Goal: Information Seeking & Learning: Find specific fact

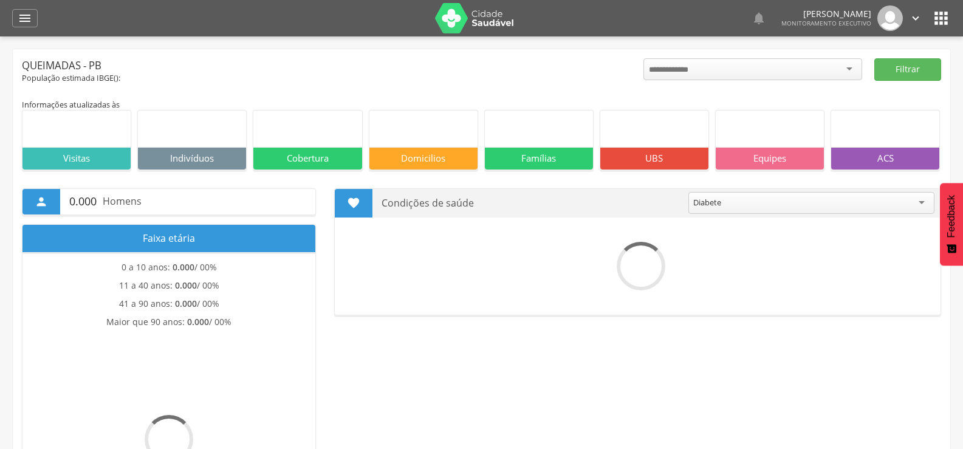
click at [30, 18] on icon "" at bounding box center [25, 18] width 15 height 15
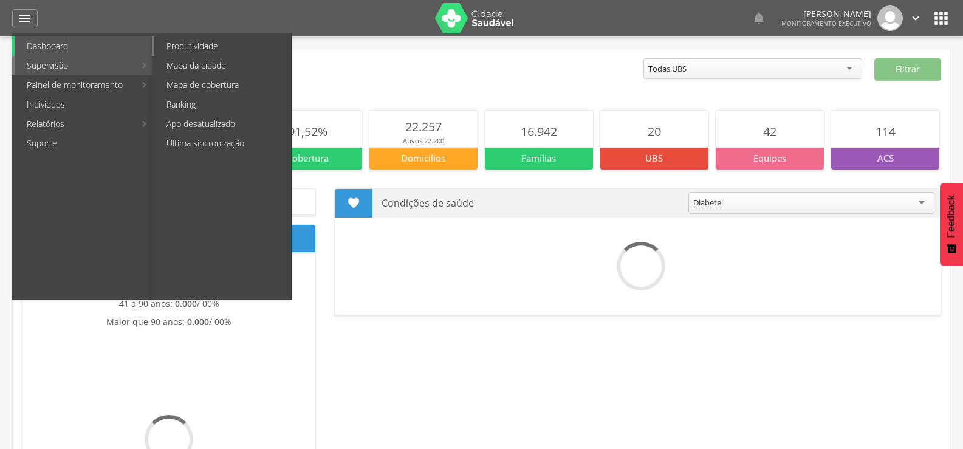
click at [190, 50] on link "Produtividade" at bounding box center [222, 45] width 137 height 19
type input "**********"
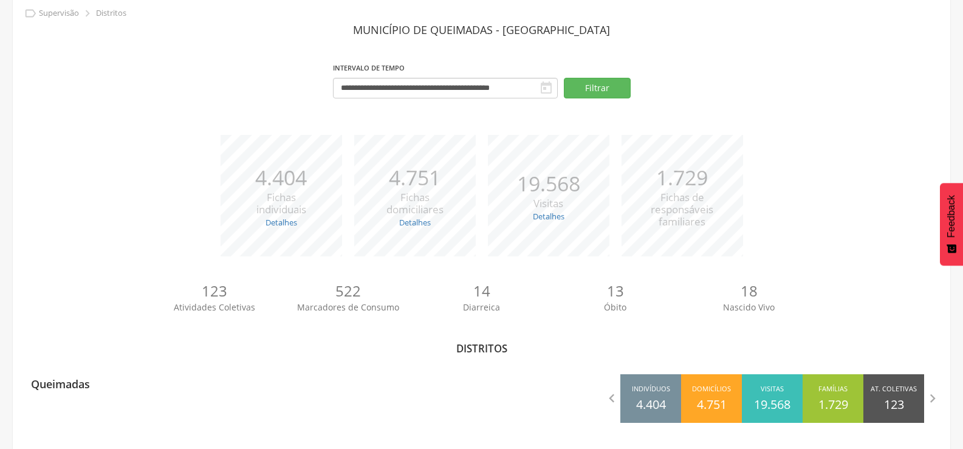
scroll to position [53, 0]
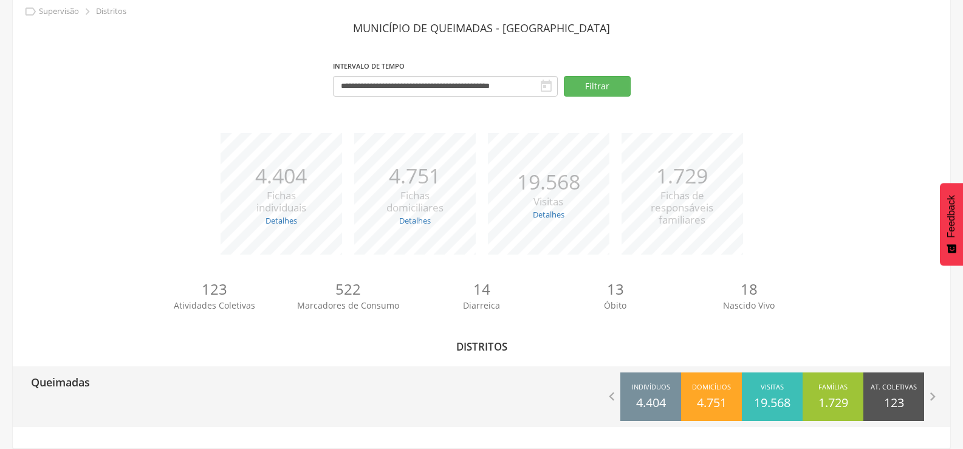
click at [67, 384] on p "Queimadas" at bounding box center [60, 378] width 59 height 24
type input "**********"
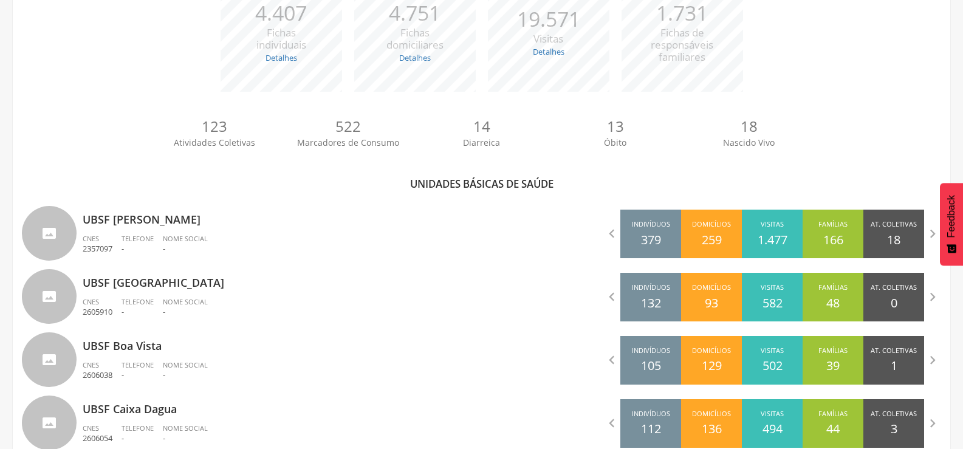
scroll to position [236, 0]
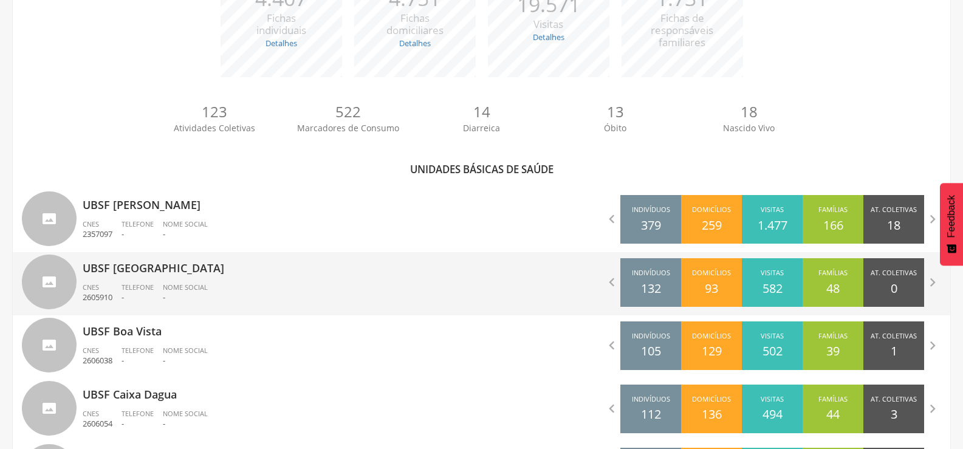
click at [151, 298] on p "-" at bounding box center [138, 298] width 32 height 12
type input "**********"
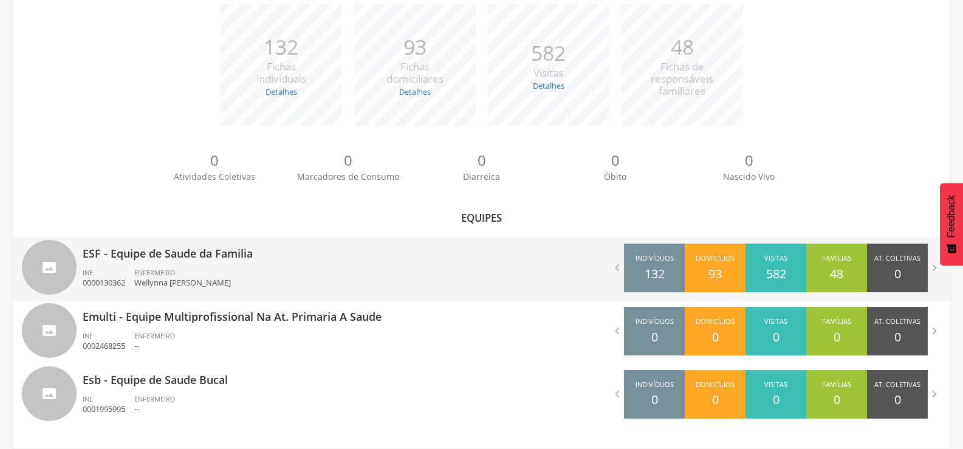
click at [151, 298] on div "ESF - Equipe de Saude da Familia INE 0000130362 ENFERMEIRO Wellynna [PERSON_NAM…" at bounding box center [278, 269] width 390 height 63
type input "**********"
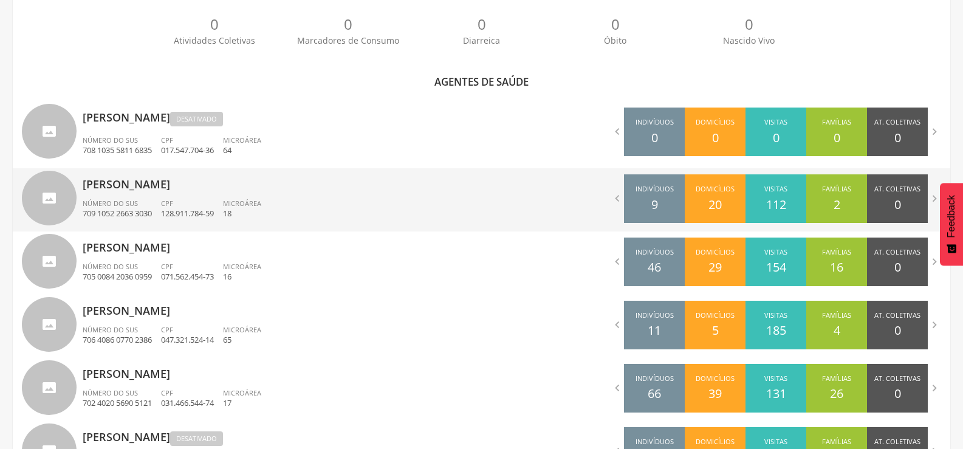
scroll to position [401, 0]
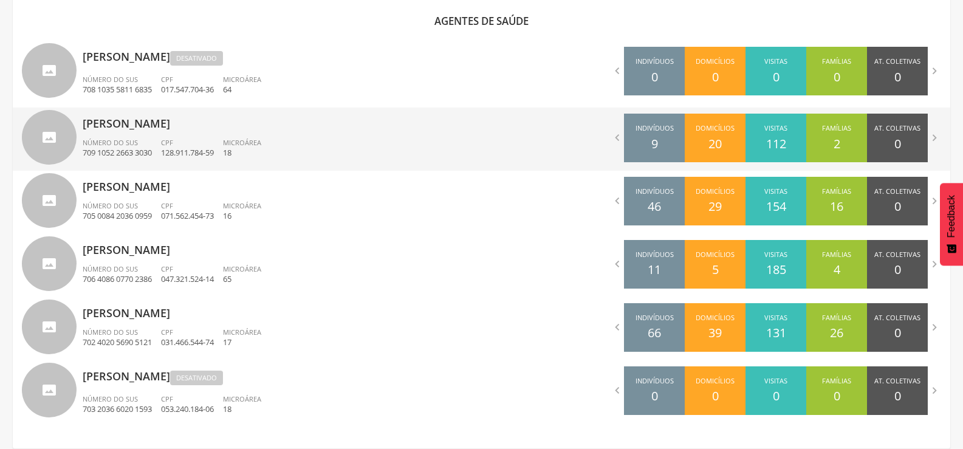
click at [182, 159] on li "CPF 128.911.784-59" at bounding box center [192, 151] width 62 height 27
type input "**********"
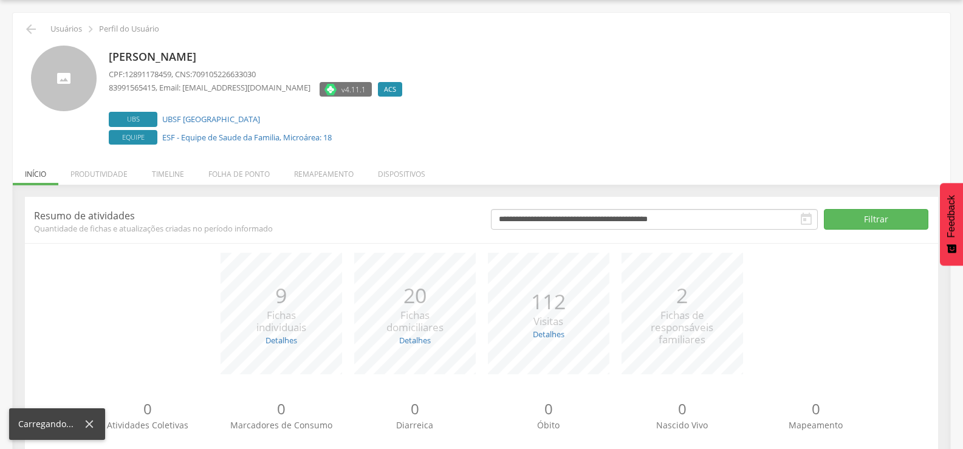
scroll to position [69, 0]
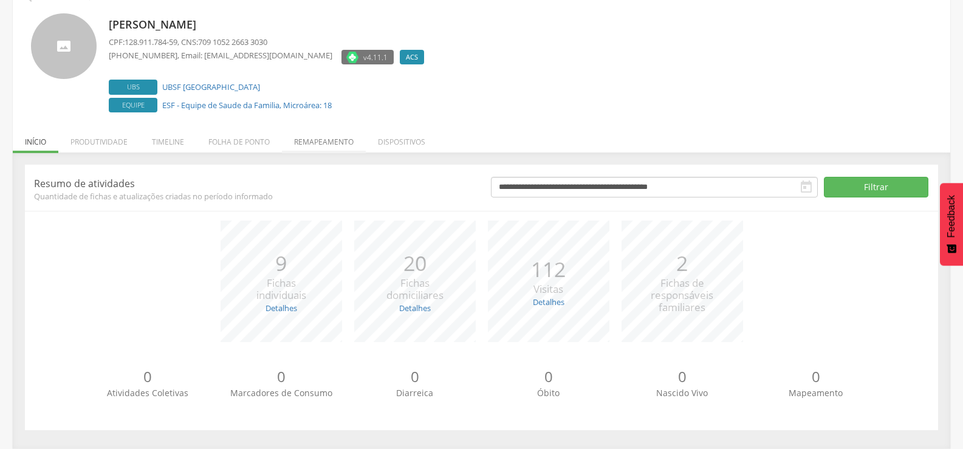
click at [303, 141] on li "Remapeamento" at bounding box center [324, 139] width 84 height 29
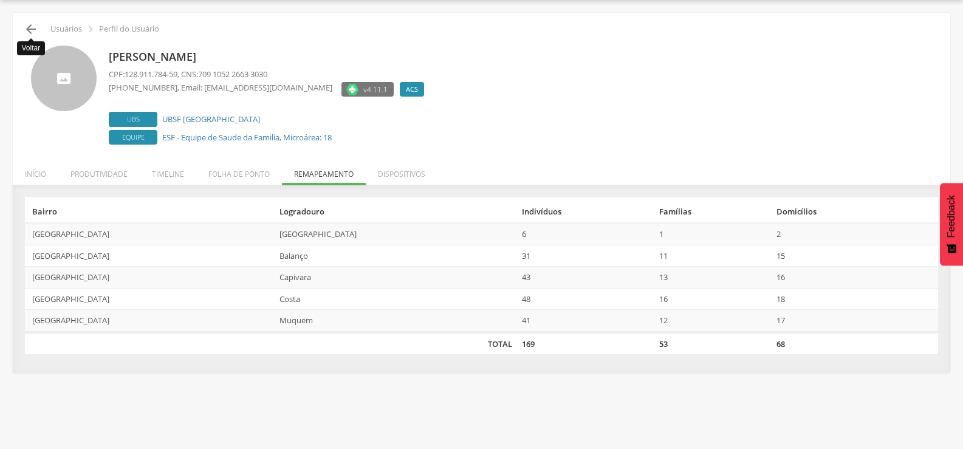
click at [36, 32] on icon "" at bounding box center [31, 29] width 15 height 15
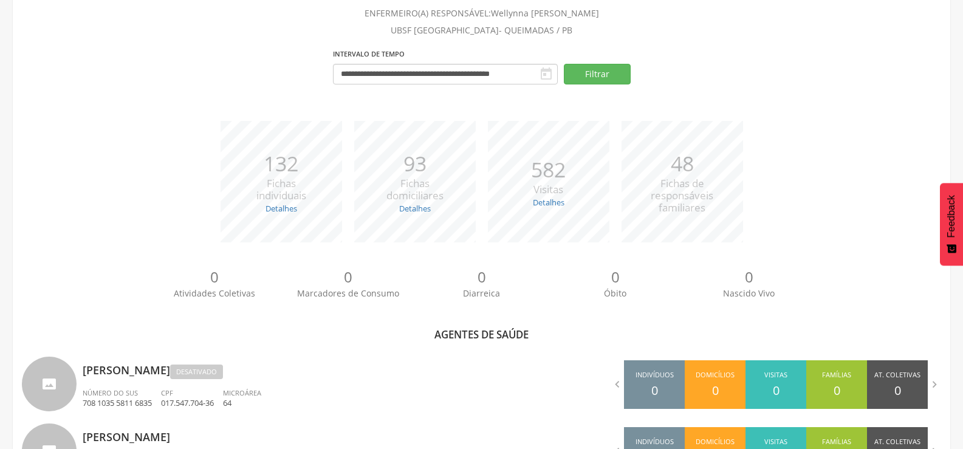
scroll to position [401, 0]
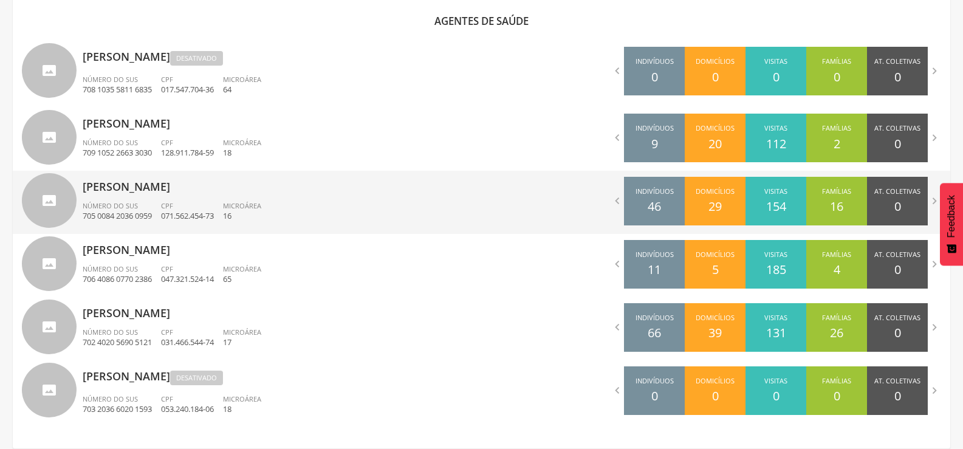
click at [93, 207] on span "Número do SUS" at bounding box center [110, 205] width 55 height 9
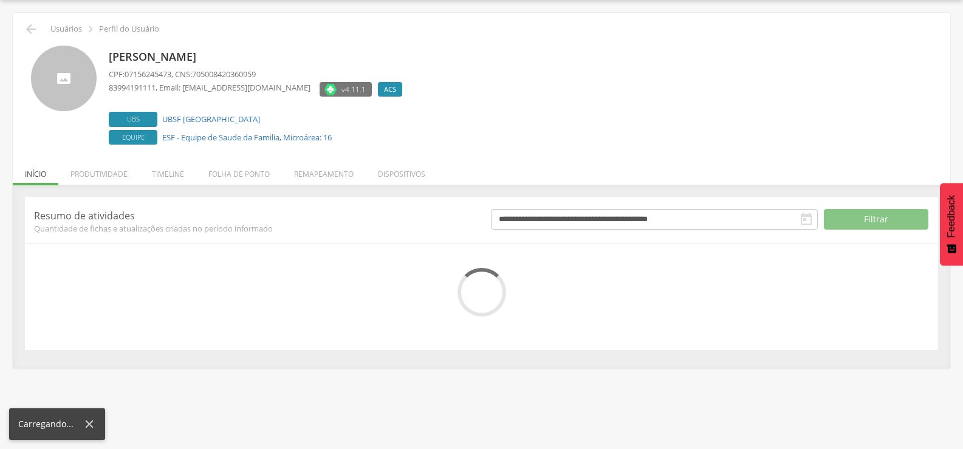
scroll to position [69, 0]
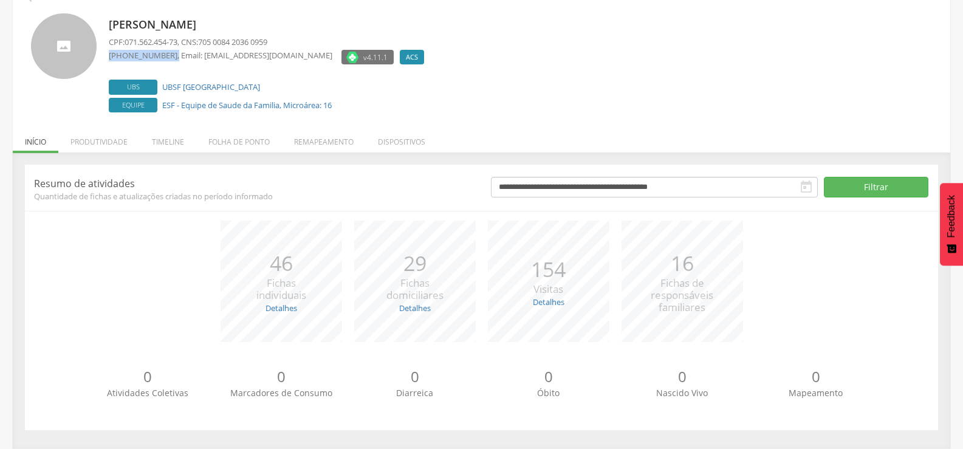
drag, startPoint x: 109, startPoint y: 55, endPoint x: 170, endPoint y: 58, distance: 61.4
click at [170, 58] on p "[PHONE_NUMBER] , Email: [EMAIL_ADDRESS][DOMAIN_NAME]" at bounding box center [221, 56] width 224 height 12
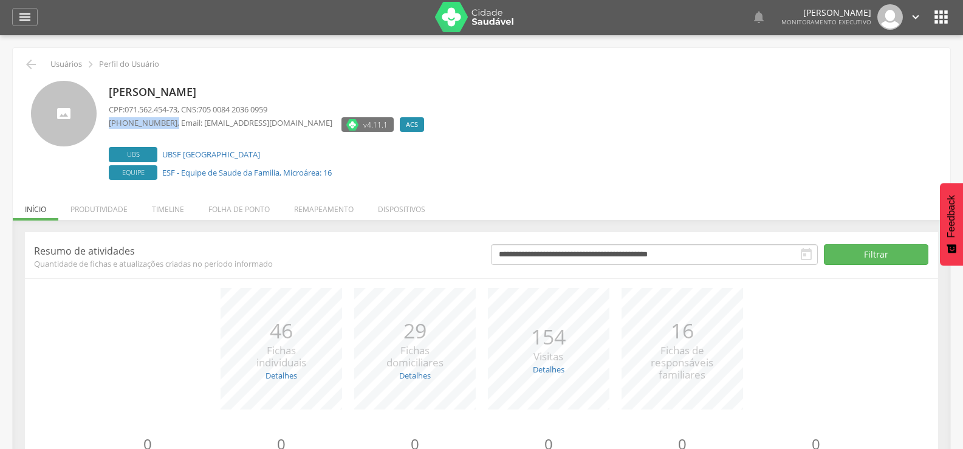
scroll to position [0, 0]
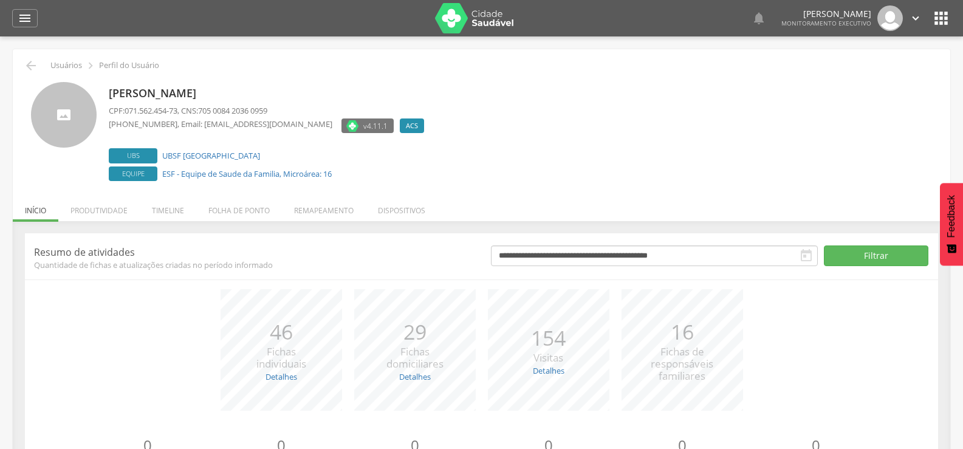
click at [30, 53] on div " Usuários  Perfil do Usuário [PERSON_NAME] CPF: 071.562.454-73 , CNS: 705 008…" at bounding box center [482, 283] width 938 height 468
click at [30, 58] on div " Usuários  Perfil do Usuário [PERSON_NAME] CPF: 071.562.454-73 , CNS: 705 008…" at bounding box center [482, 283] width 938 height 468
click at [30, 60] on icon "" at bounding box center [31, 65] width 15 height 15
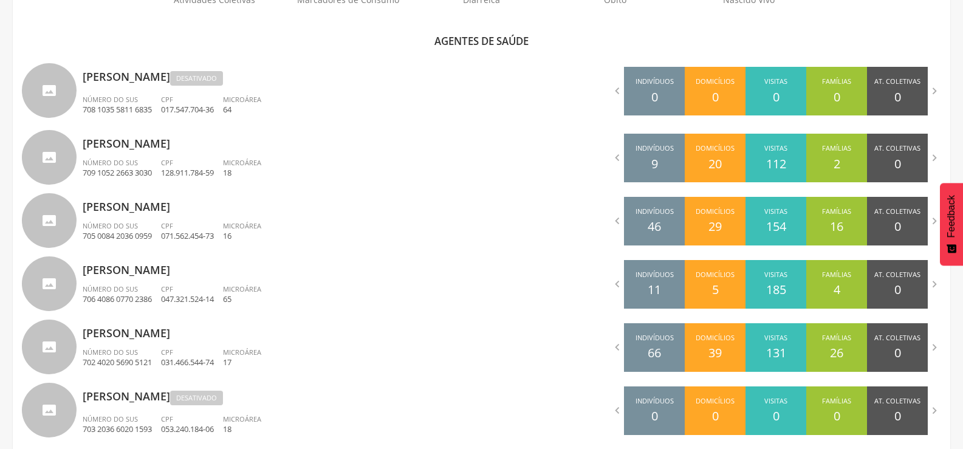
scroll to position [401, 0]
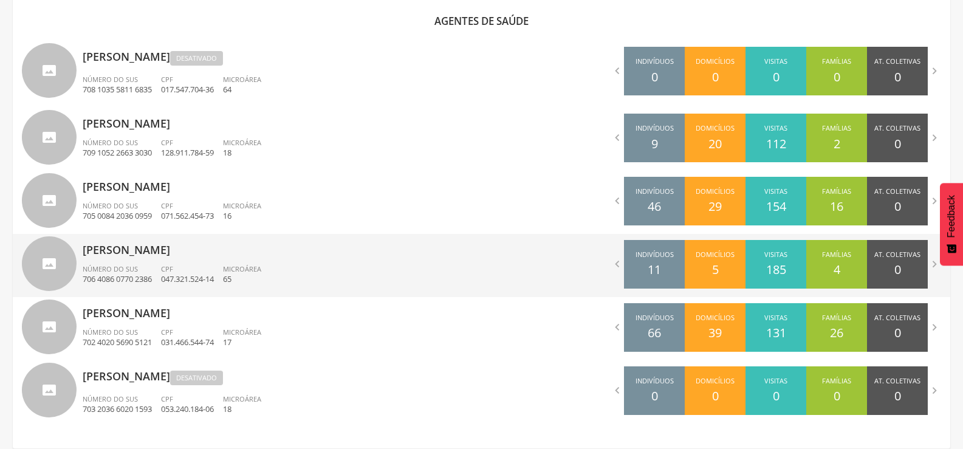
click at [152, 273] on p "706 4086 0770 2386" at bounding box center [117, 279] width 69 height 12
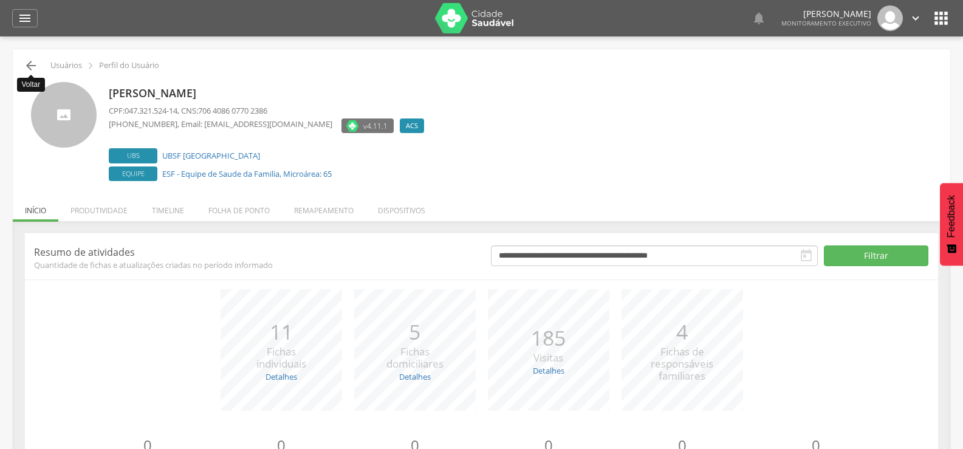
click at [29, 58] on icon "" at bounding box center [31, 65] width 15 height 15
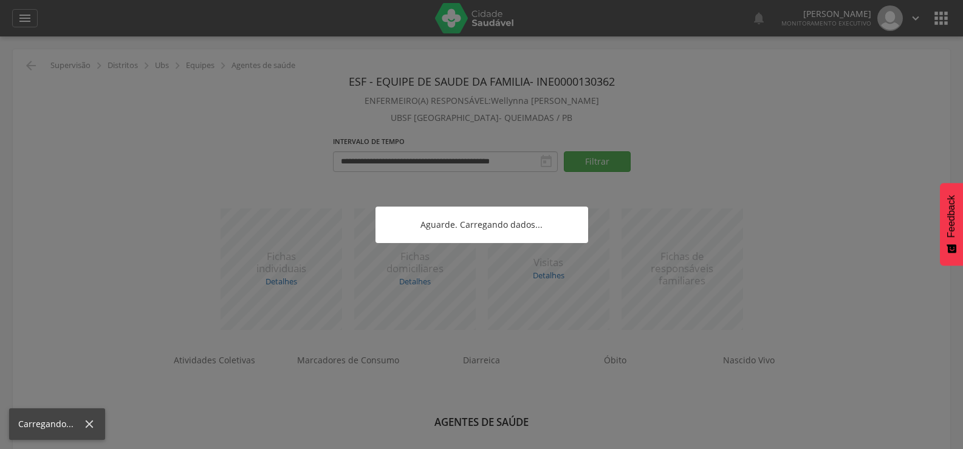
scroll to position [36, 0]
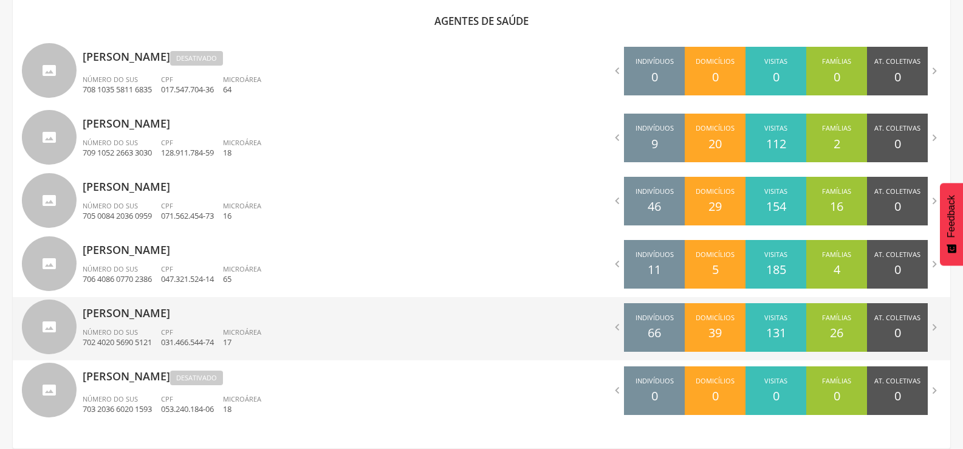
click at [114, 306] on p "[PERSON_NAME]" at bounding box center [278, 309] width 390 height 24
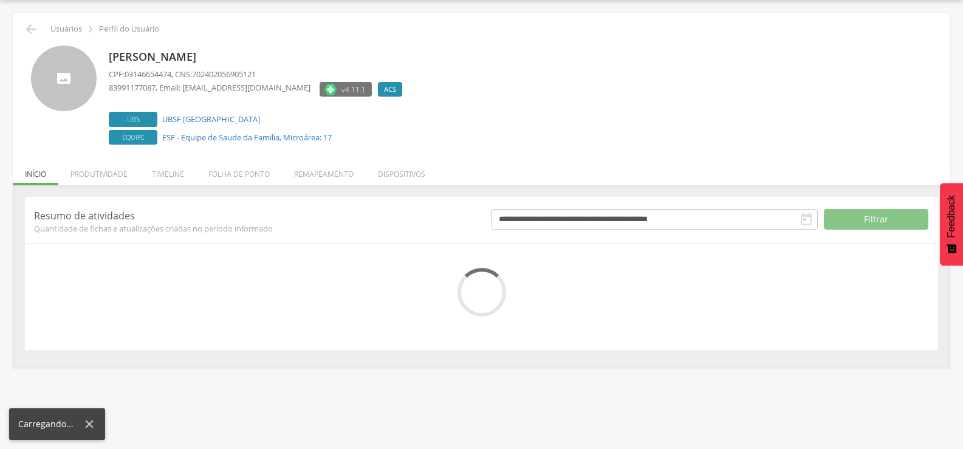
scroll to position [69, 0]
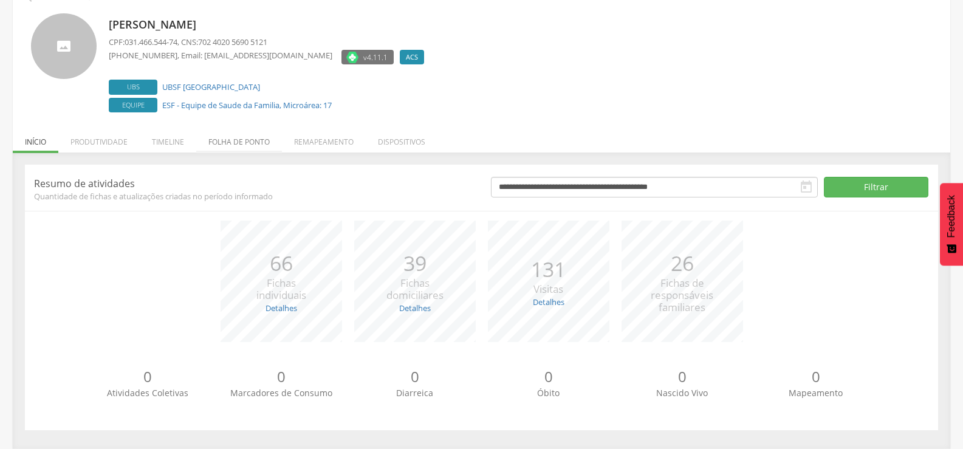
click at [226, 153] on li "Folha de ponto" at bounding box center [239, 139] width 86 height 29
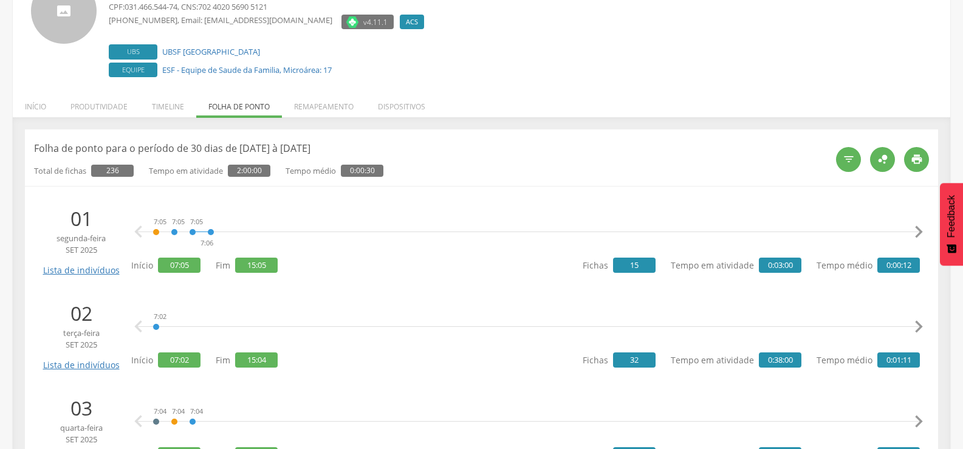
scroll to position [0, 0]
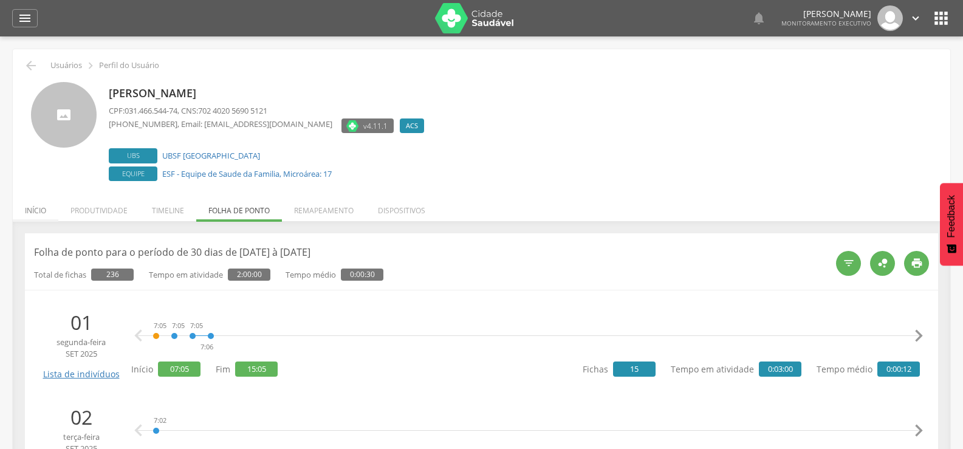
click at [46, 208] on li "Início" at bounding box center [36, 207] width 46 height 29
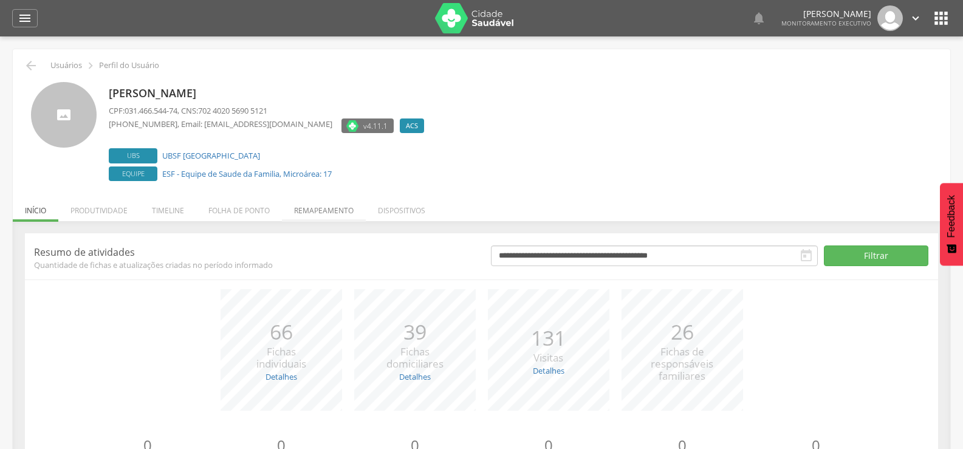
click at [304, 211] on li "Remapeamento" at bounding box center [324, 207] width 84 height 29
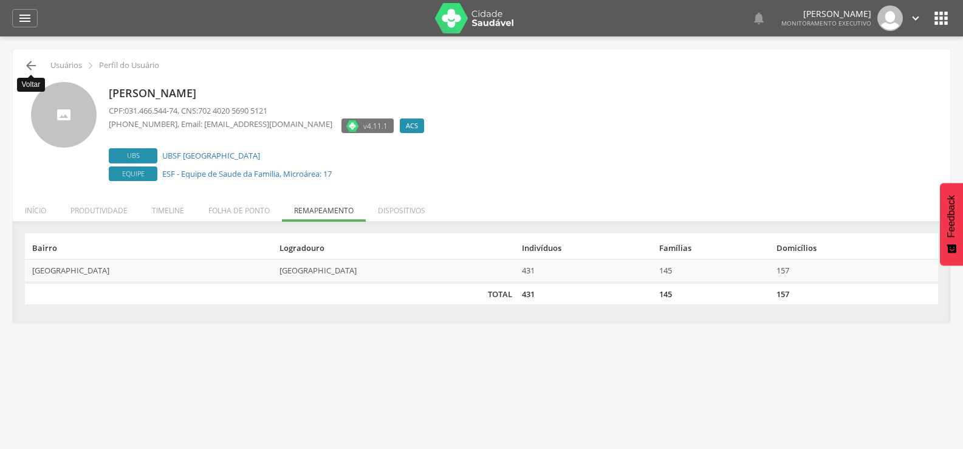
click at [29, 66] on icon "" at bounding box center [31, 65] width 15 height 15
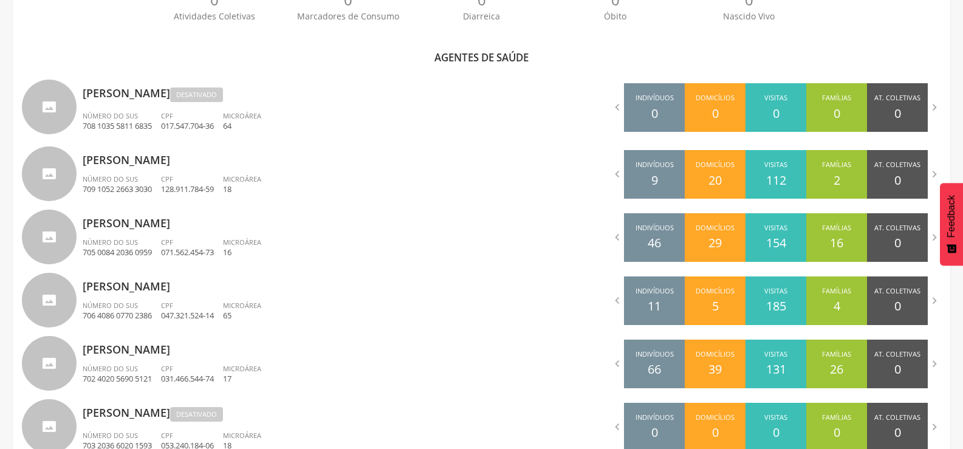
scroll to position [401, 0]
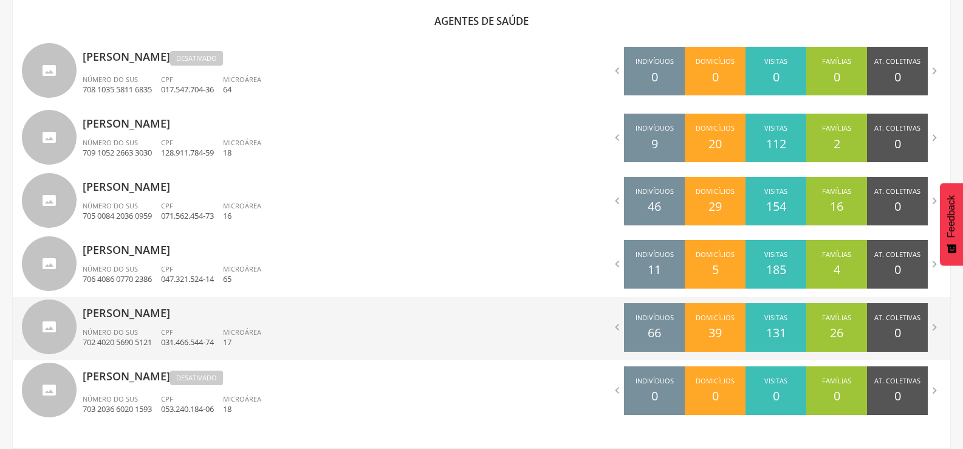
click at [126, 329] on span "Número do SUS" at bounding box center [110, 331] width 55 height 9
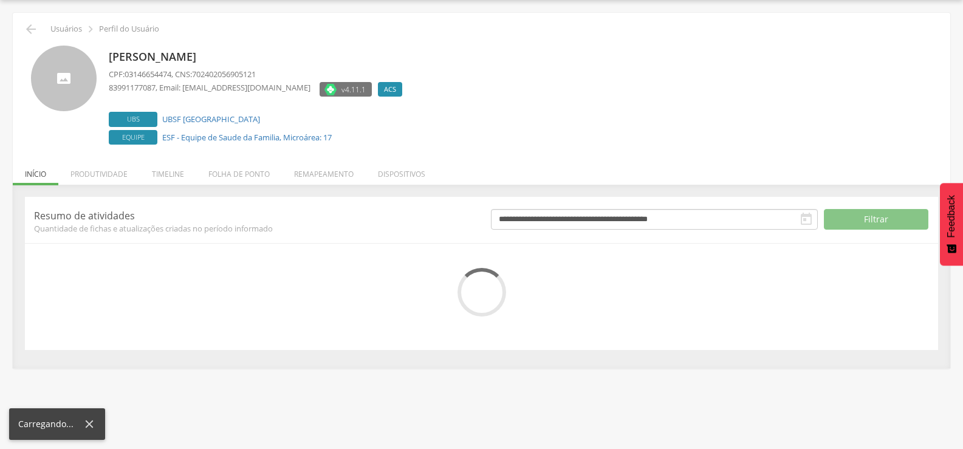
scroll to position [69, 0]
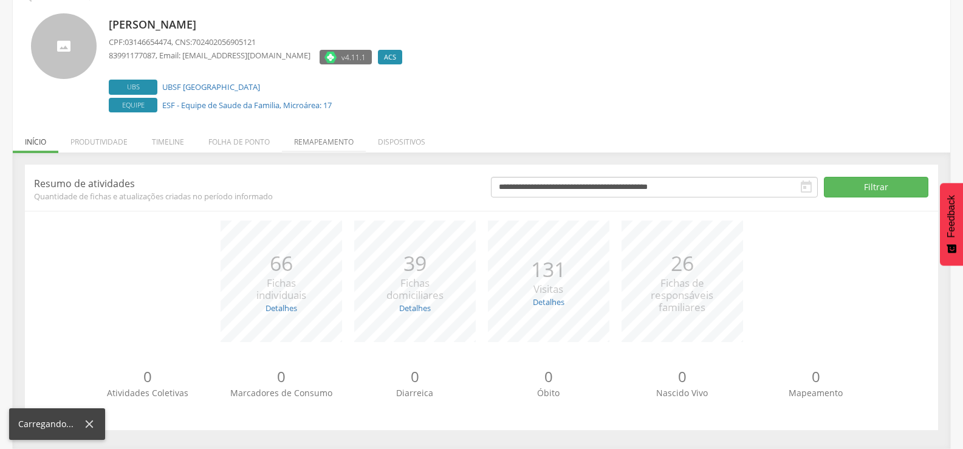
click at [303, 145] on li "Remapeamento" at bounding box center [324, 139] width 84 height 29
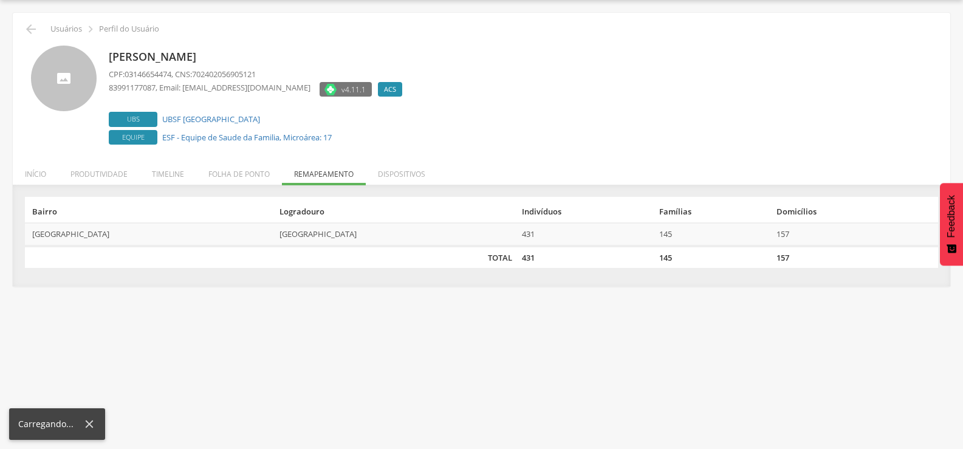
scroll to position [36, 0]
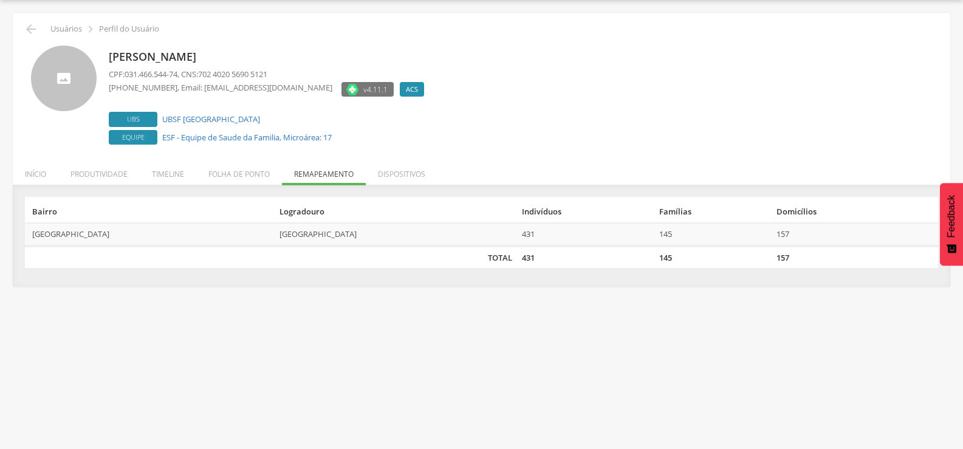
click at [39, 27] on div " Usuários  Perfil do Usuário" at bounding box center [481, 29] width 919 height 15
click at [35, 28] on icon "" at bounding box center [31, 29] width 15 height 15
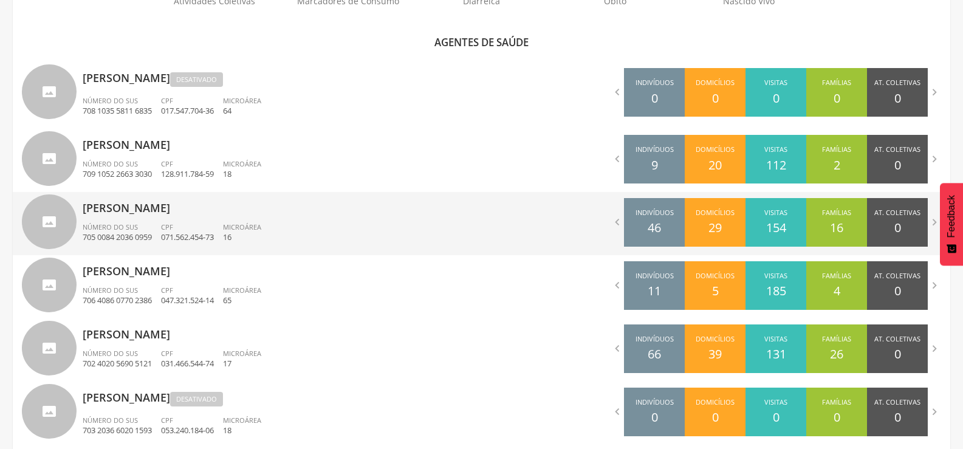
scroll to position [401, 0]
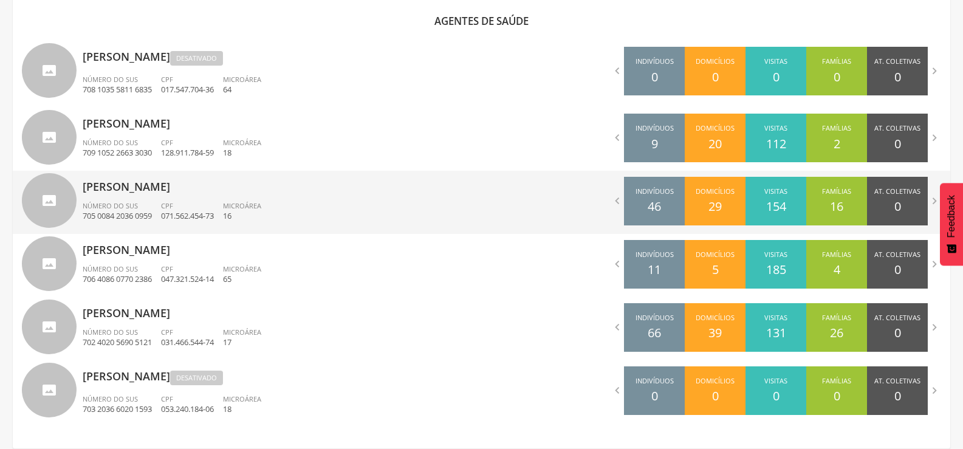
click at [119, 178] on p "[PERSON_NAME]" at bounding box center [278, 183] width 390 height 24
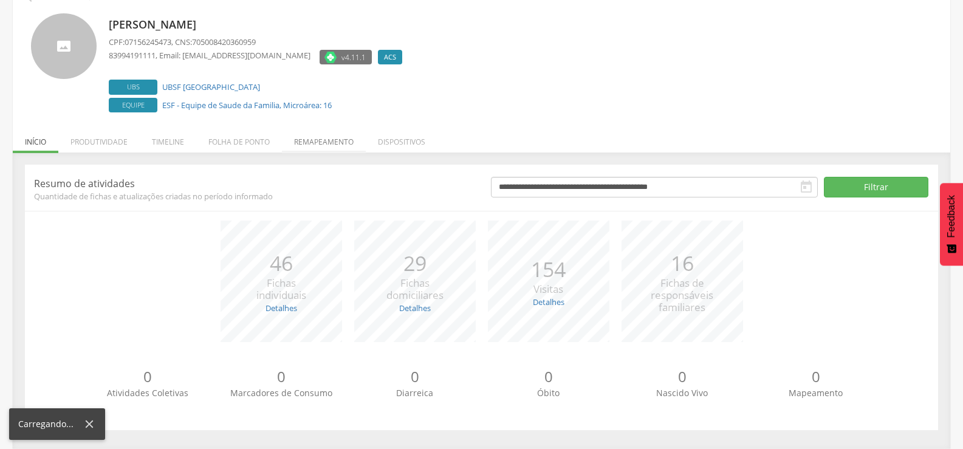
click at [324, 147] on li "Remapeamento" at bounding box center [324, 139] width 84 height 29
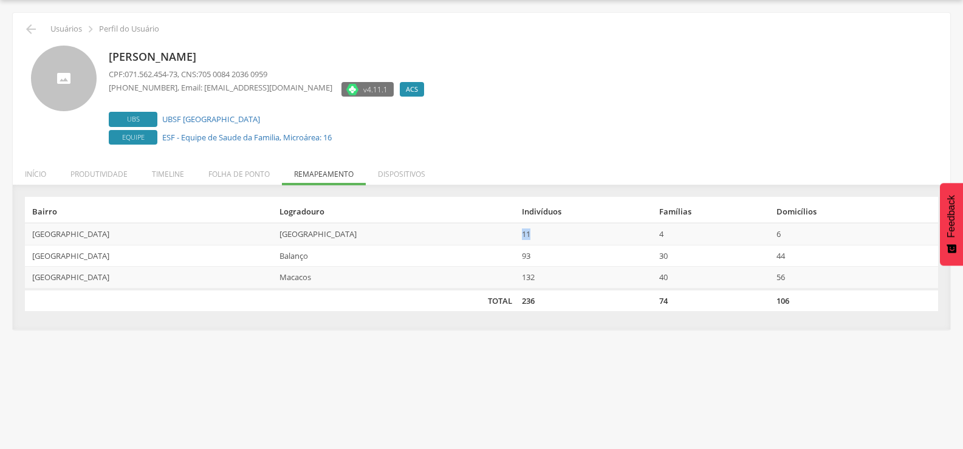
drag, startPoint x: 415, startPoint y: 236, endPoint x: 481, endPoint y: 232, distance: 65.7
click at [517, 232] on td "11" at bounding box center [585, 234] width 137 height 22
click at [35, 36] on icon "" at bounding box center [31, 29] width 15 height 15
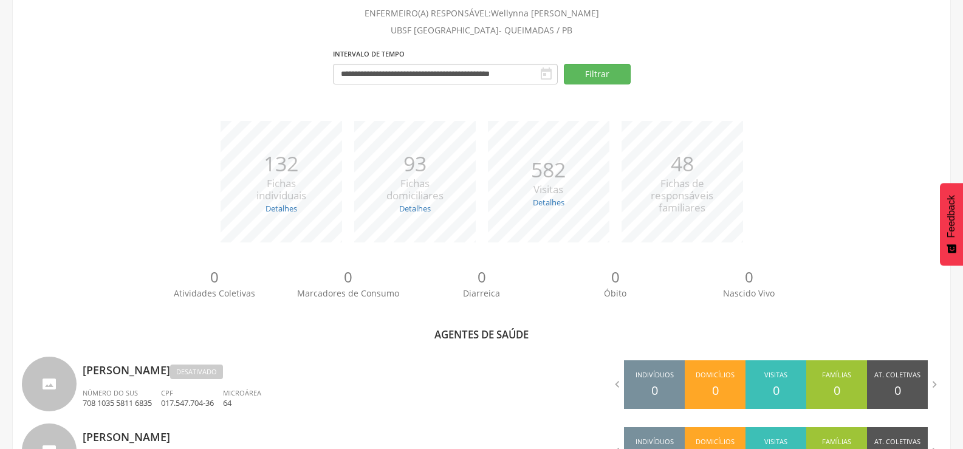
scroll to position [401, 0]
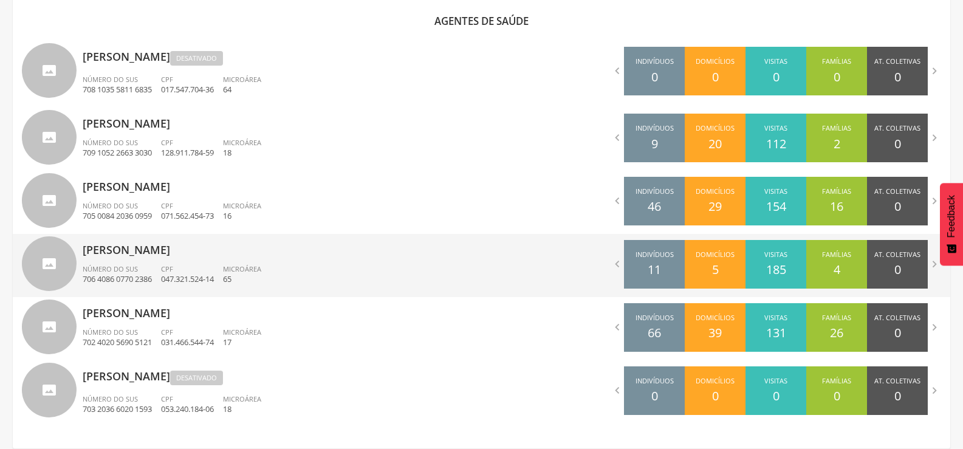
click at [117, 273] on span "Número do SUS" at bounding box center [110, 268] width 55 height 9
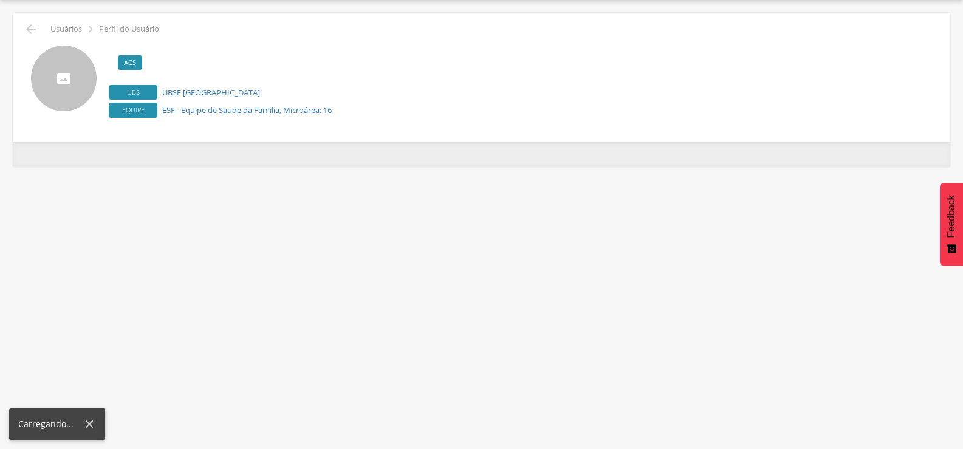
scroll to position [36, 0]
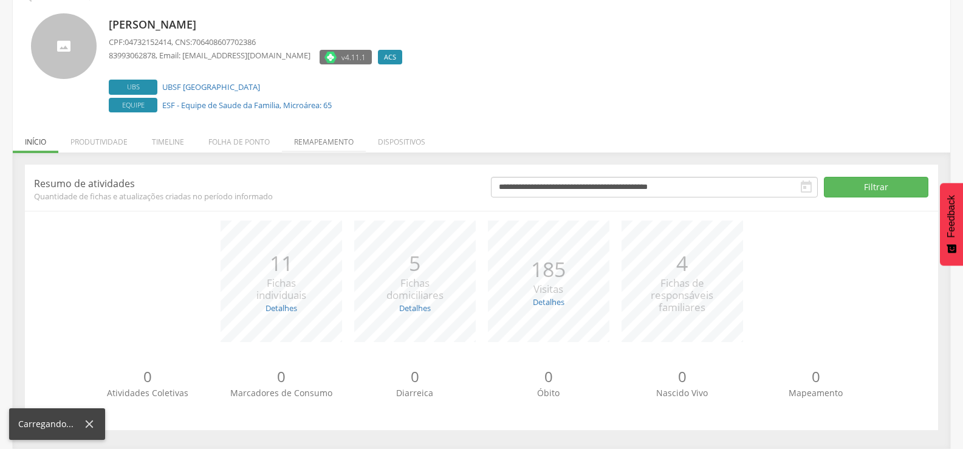
click at [312, 150] on li "Remapeamento" at bounding box center [324, 139] width 84 height 29
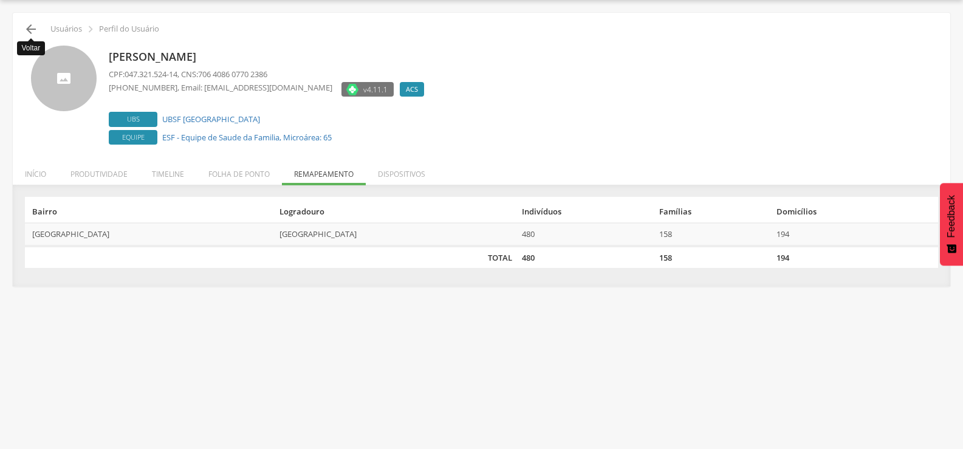
click at [28, 32] on icon "" at bounding box center [31, 29] width 15 height 15
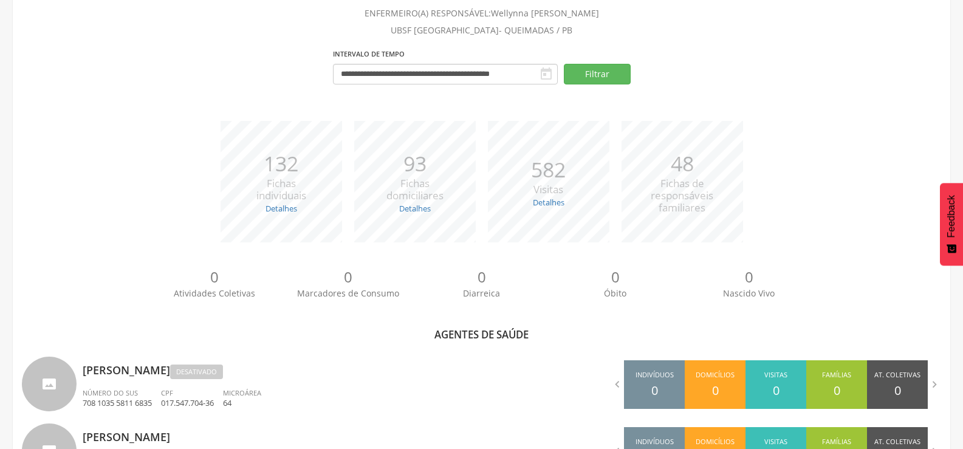
scroll to position [401, 0]
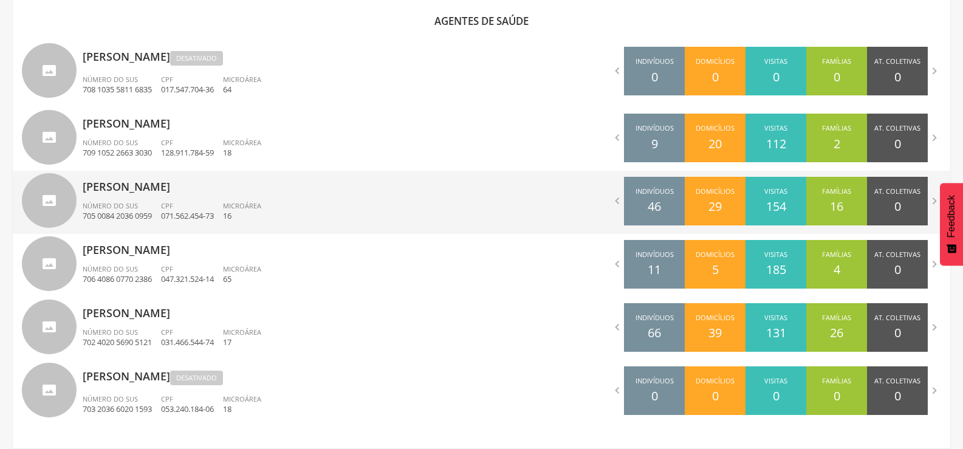
click at [162, 178] on p "[PERSON_NAME]" at bounding box center [278, 183] width 390 height 24
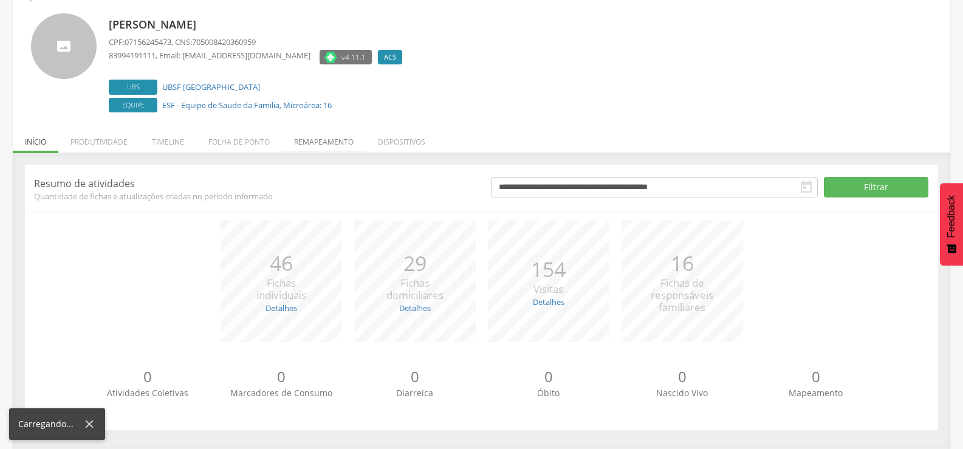
click at [298, 146] on li "Remapeamento" at bounding box center [324, 139] width 84 height 29
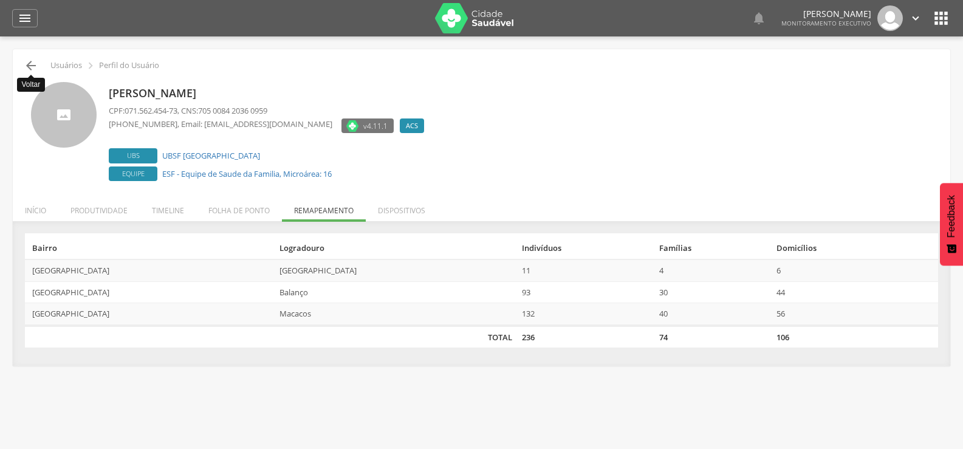
click at [27, 70] on icon "" at bounding box center [31, 65] width 15 height 15
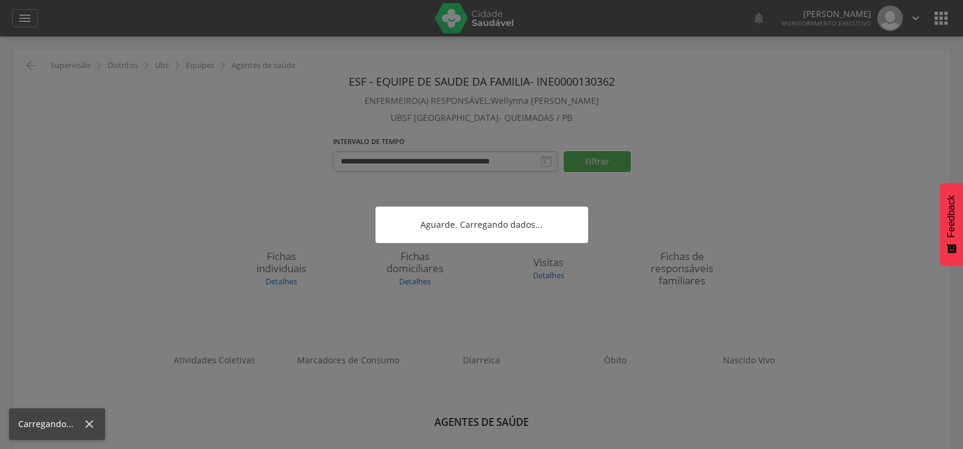
scroll to position [36, 0]
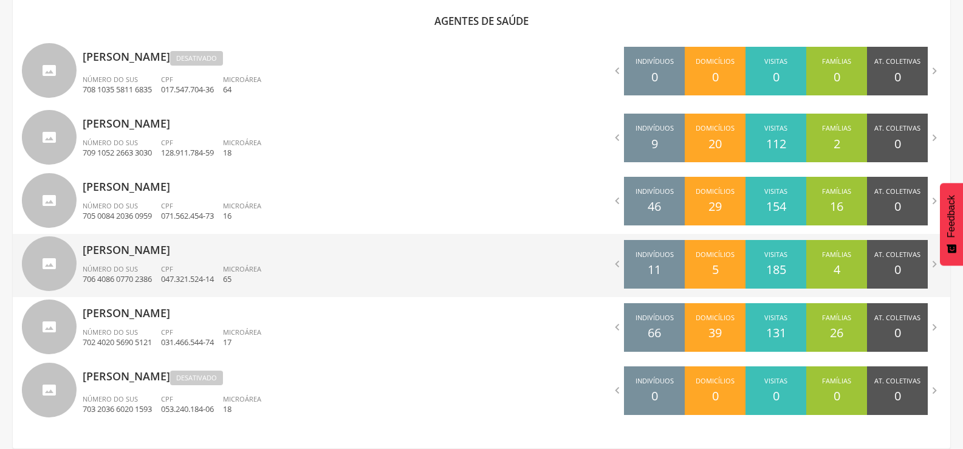
click at [182, 244] on p "[PERSON_NAME]" at bounding box center [278, 246] width 390 height 24
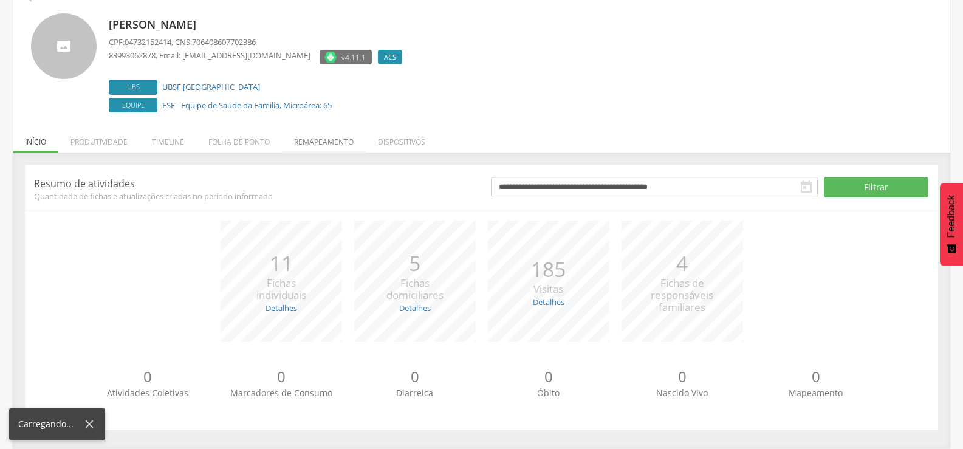
click at [327, 139] on li "Remapeamento" at bounding box center [324, 139] width 84 height 29
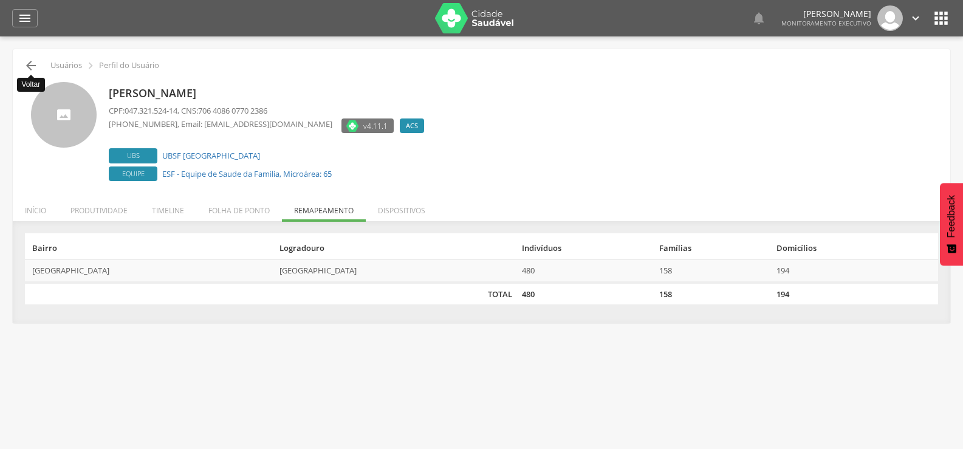
click at [32, 60] on icon "" at bounding box center [31, 65] width 15 height 15
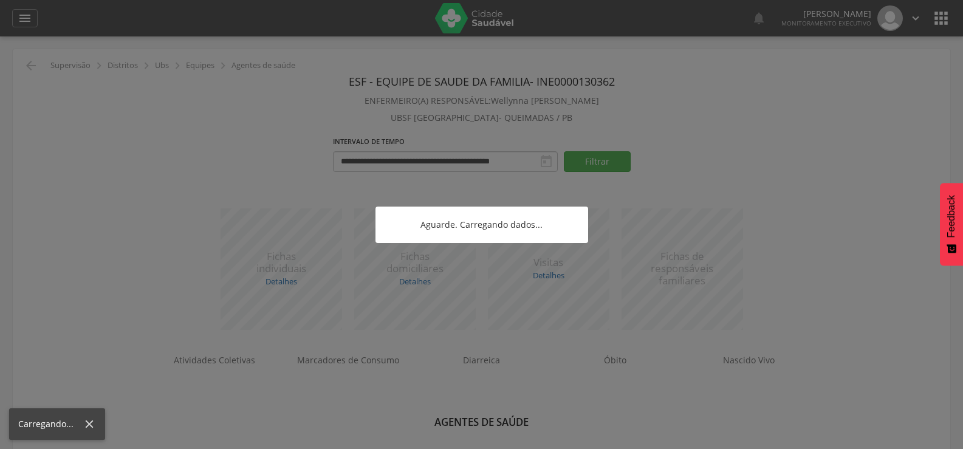
scroll to position [36, 0]
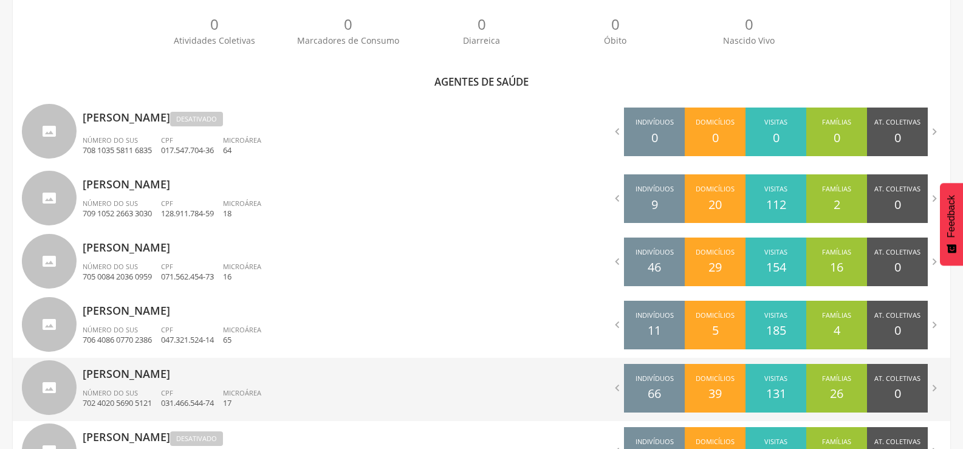
click at [155, 384] on div "[PERSON_NAME] Número do SUS 702 4020 5690 5121 CPF 031.466.544-74 Microárea 17" at bounding box center [278, 389] width 390 height 63
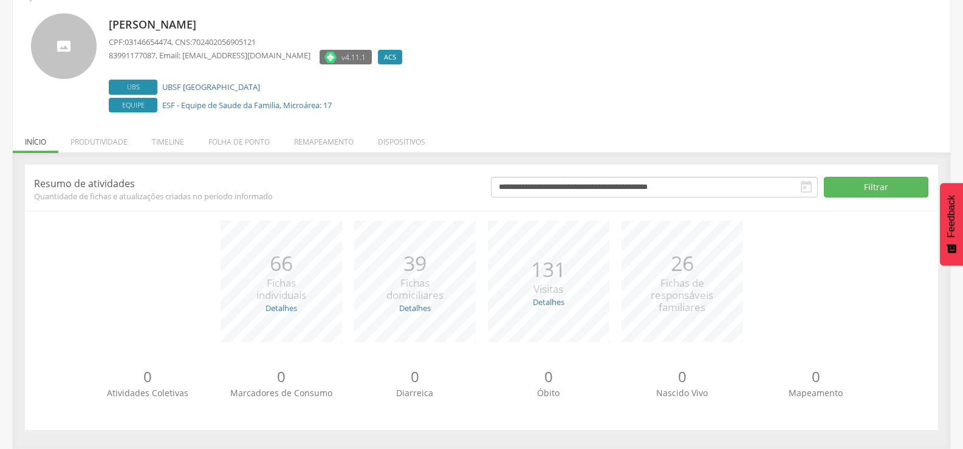
click at [339, 153] on div "**********" at bounding box center [482, 301] width 938 height 296
click at [328, 130] on li "Remapeamento" at bounding box center [324, 139] width 84 height 29
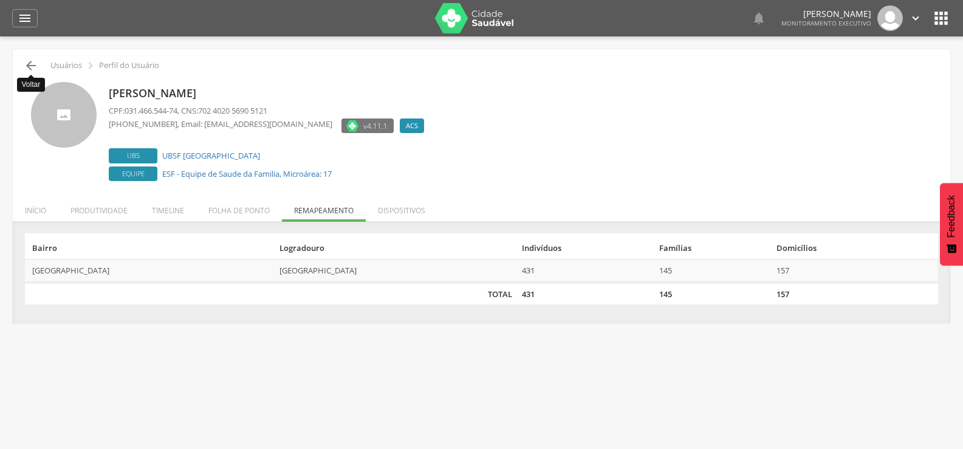
click at [32, 60] on icon "" at bounding box center [31, 65] width 15 height 15
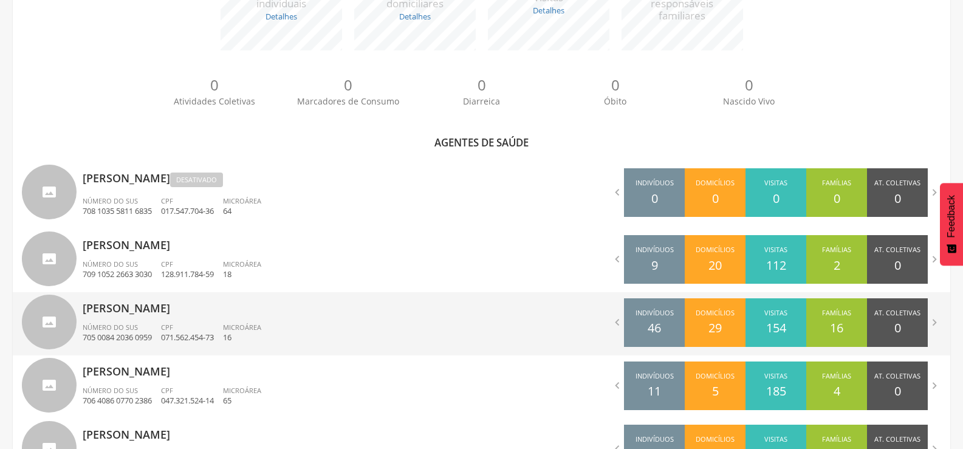
click at [173, 323] on span "CPF" at bounding box center [167, 327] width 12 height 9
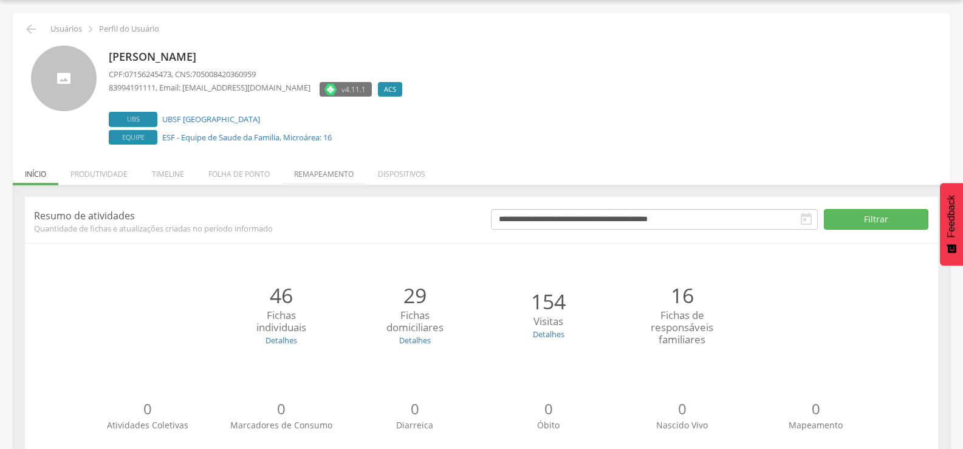
click at [330, 181] on div " Usuários  Perfil do Usuário [PERSON_NAME] CPF: 07156245473 , CNS: 7050084203…" at bounding box center [482, 247] width 938 height 468
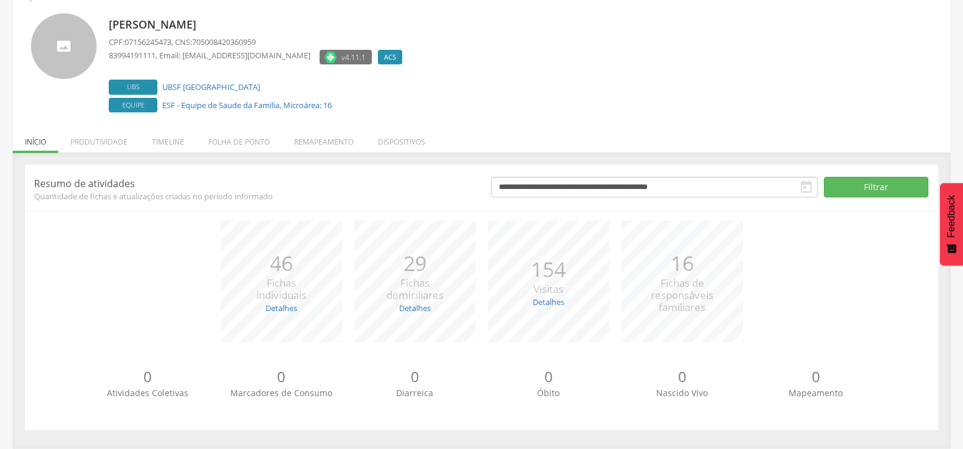
click at [330, 162] on div "**********" at bounding box center [482, 301] width 938 height 296
click at [314, 144] on li "Remapeamento" at bounding box center [324, 139] width 84 height 29
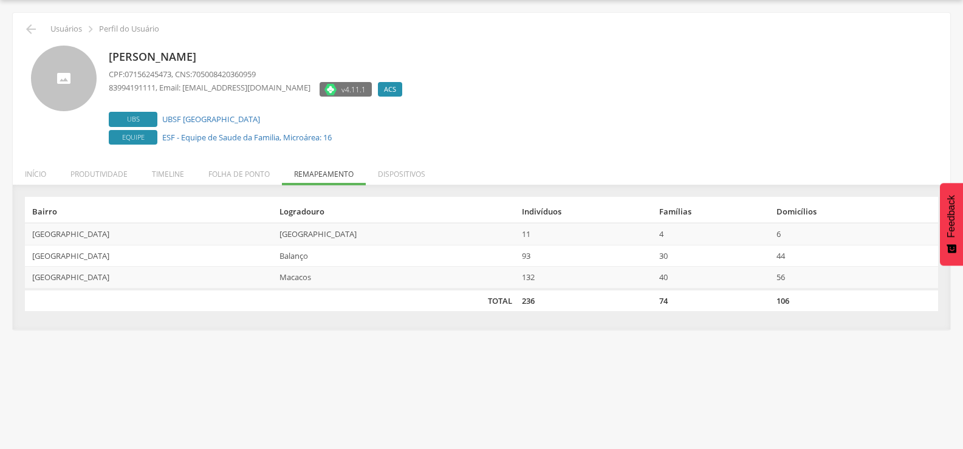
scroll to position [36, 0]
click at [28, 32] on icon "" at bounding box center [31, 29] width 15 height 15
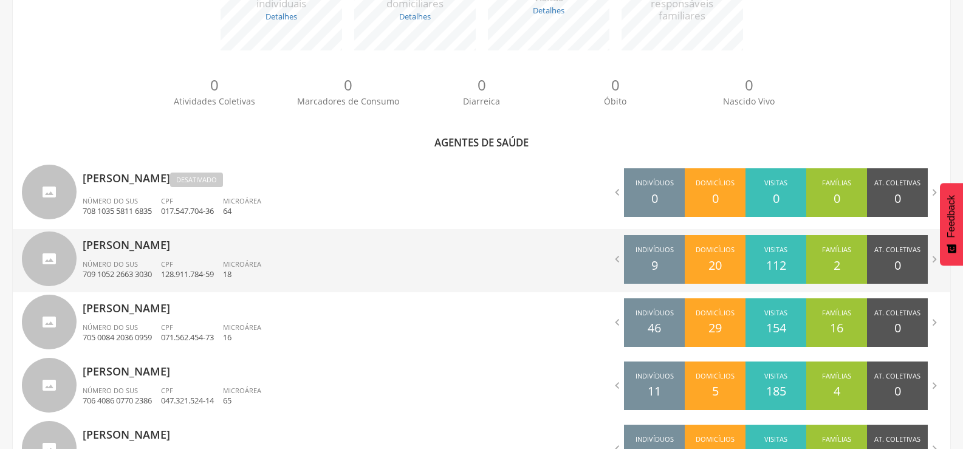
click at [131, 244] on p "[PERSON_NAME]" at bounding box center [278, 241] width 390 height 24
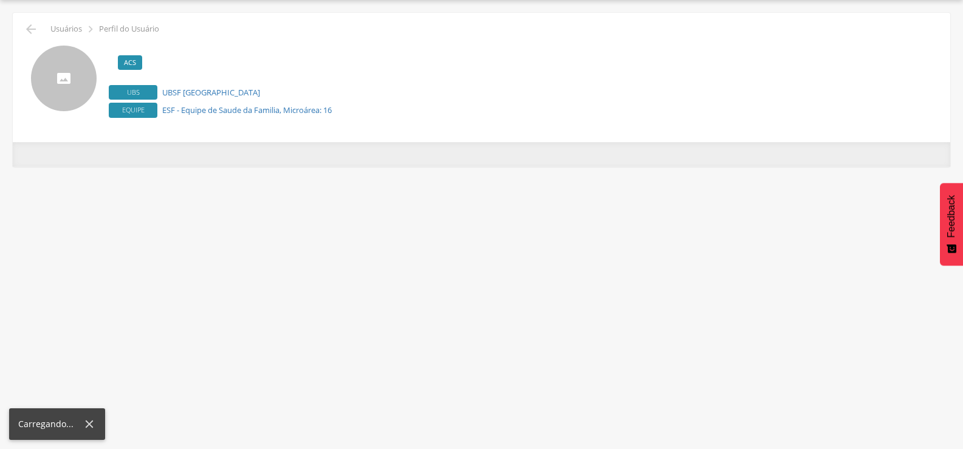
scroll to position [36, 0]
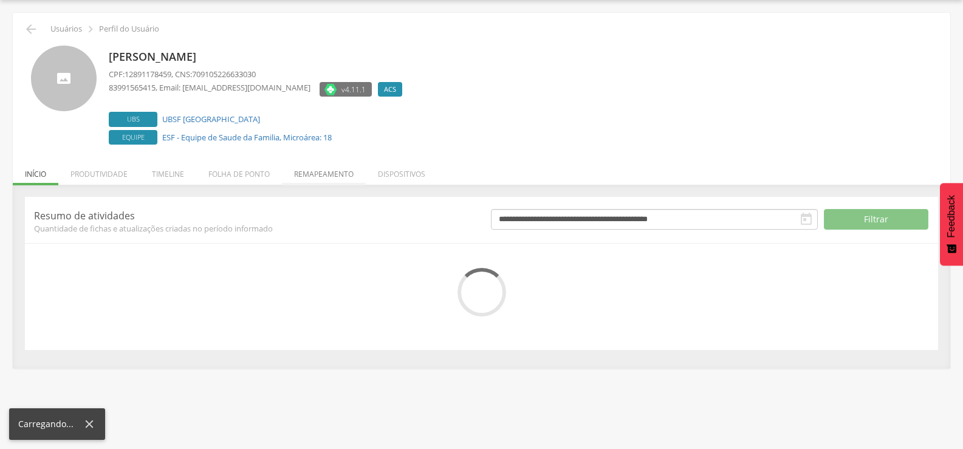
click at [353, 166] on div " Usuários  Perfil do Usuário [PERSON_NAME] CPF: 12891178459 , CNS: 7091052266…" at bounding box center [482, 190] width 938 height 355
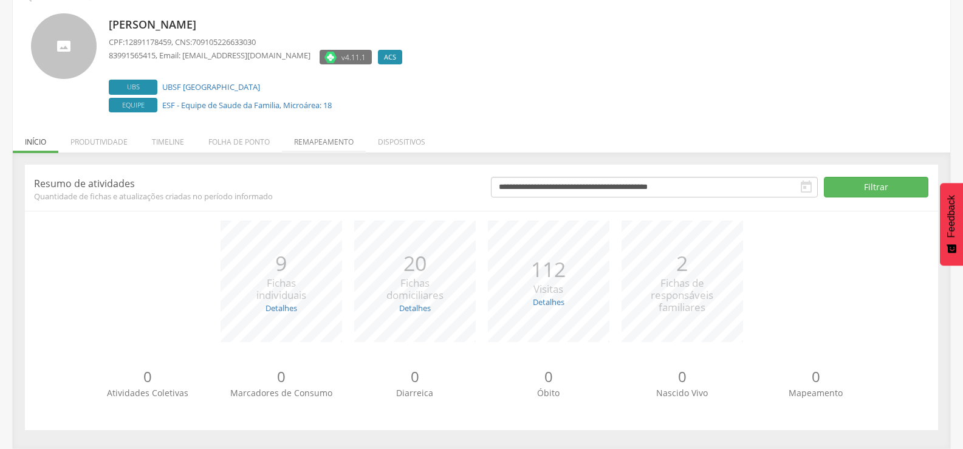
click at [349, 140] on li "Remapeamento" at bounding box center [324, 139] width 84 height 29
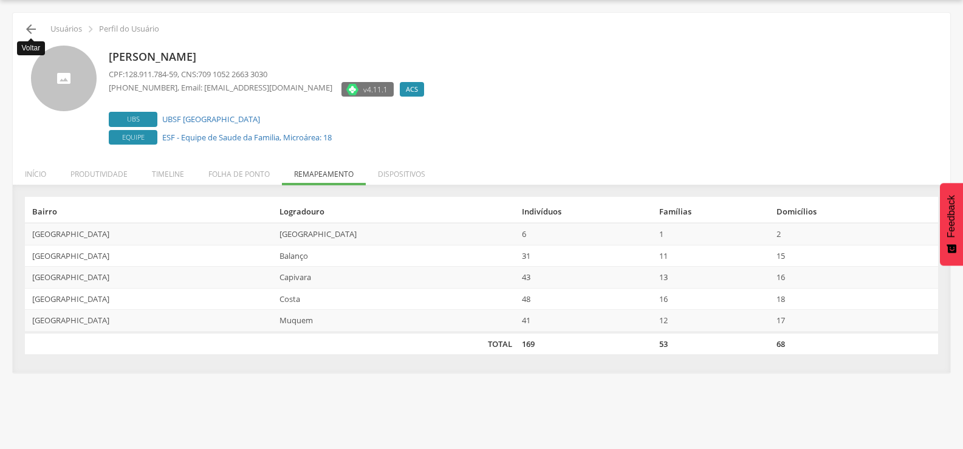
click at [33, 26] on icon "" at bounding box center [31, 29] width 15 height 15
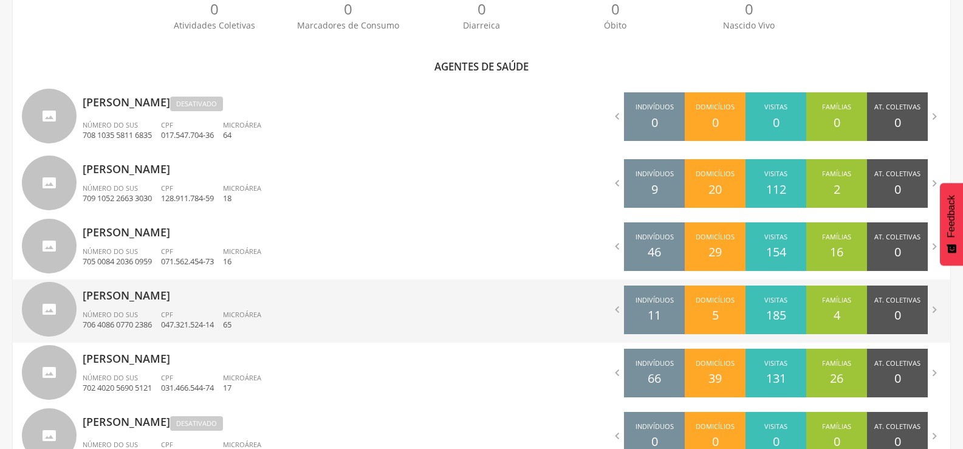
scroll to position [401, 0]
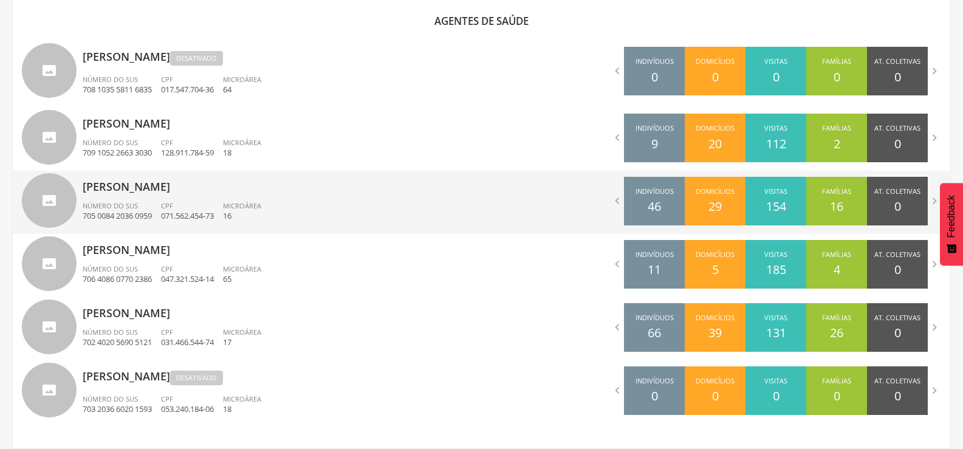
click at [159, 201] on div "Número do SUS 705 0084 2036 0959" at bounding box center [122, 211] width 78 height 21
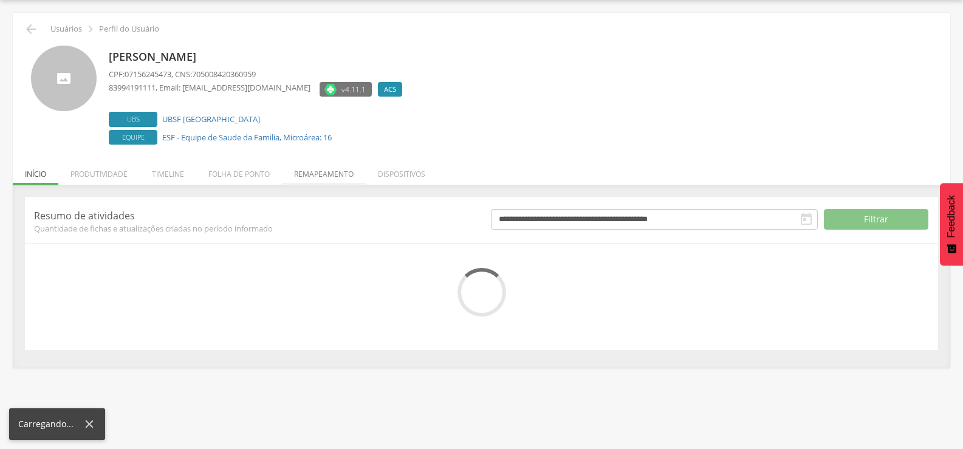
click at [342, 174] on li "Remapeamento" at bounding box center [324, 171] width 84 height 29
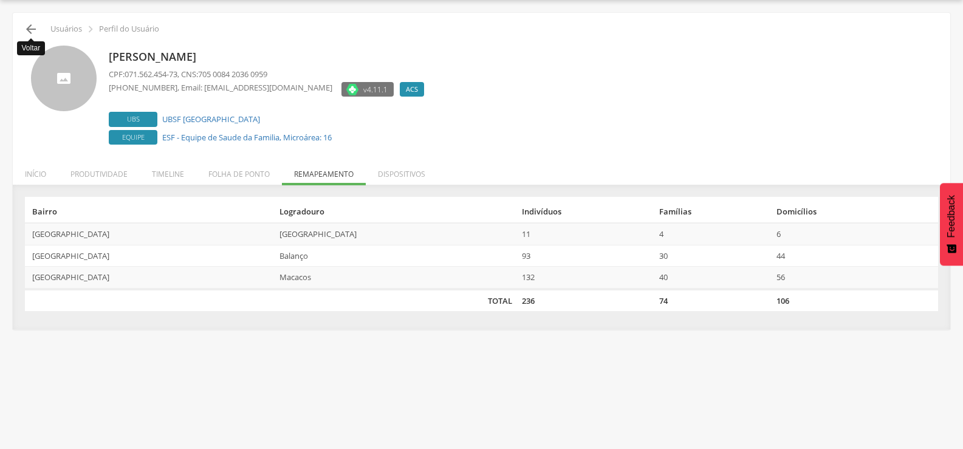
click at [34, 30] on icon "" at bounding box center [31, 29] width 15 height 15
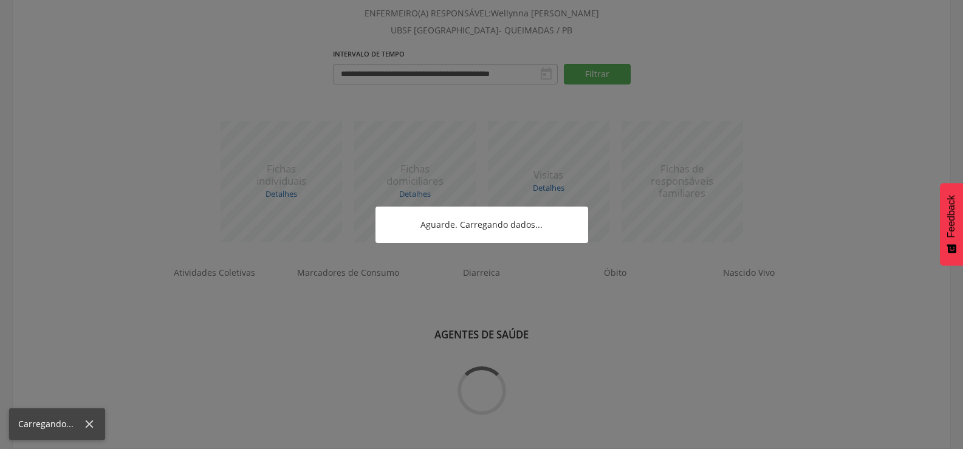
scroll to position [401, 0]
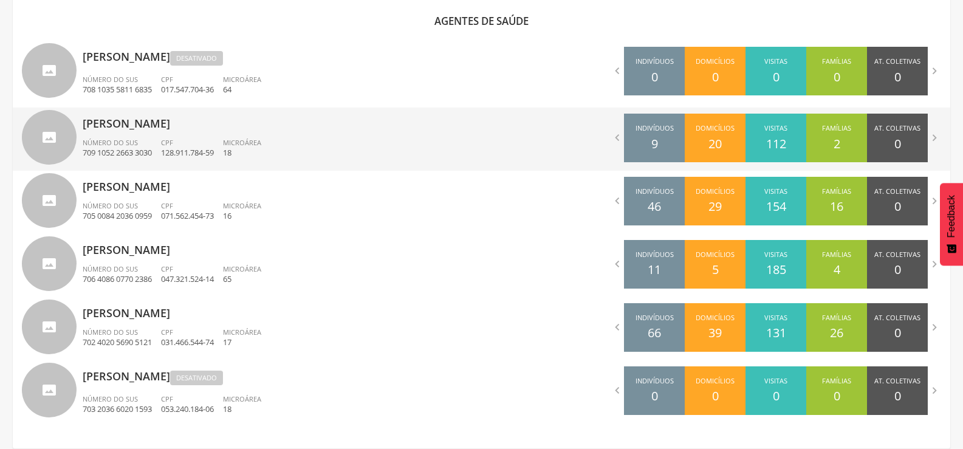
click at [197, 117] on p "[PERSON_NAME]" at bounding box center [278, 120] width 390 height 24
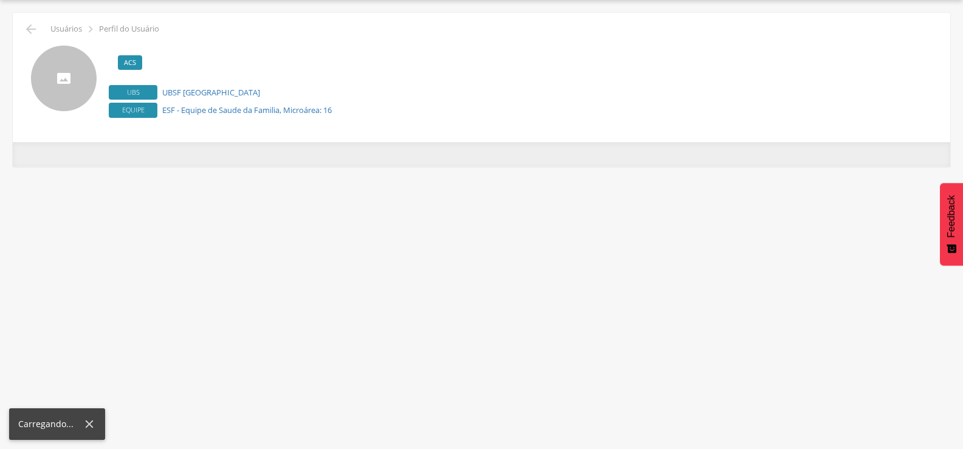
scroll to position [36, 0]
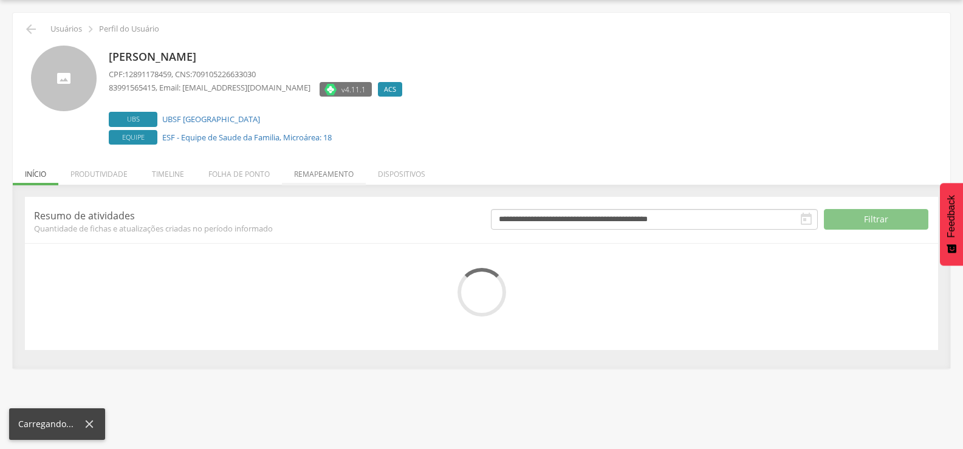
click at [321, 177] on li "Remapeamento" at bounding box center [324, 171] width 84 height 29
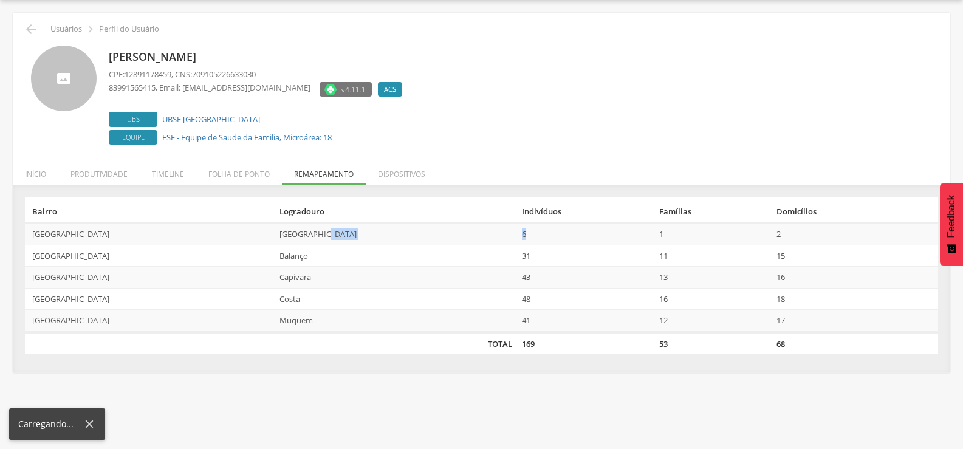
drag, startPoint x: 424, startPoint y: 231, endPoint x: 411, endPoint y: 235, distance: 14.0
click at [411, 235] on tr "[GEOGRAPHIC_DATA] 6 1 2" at bounding box center [481, 234] width 913 height 22
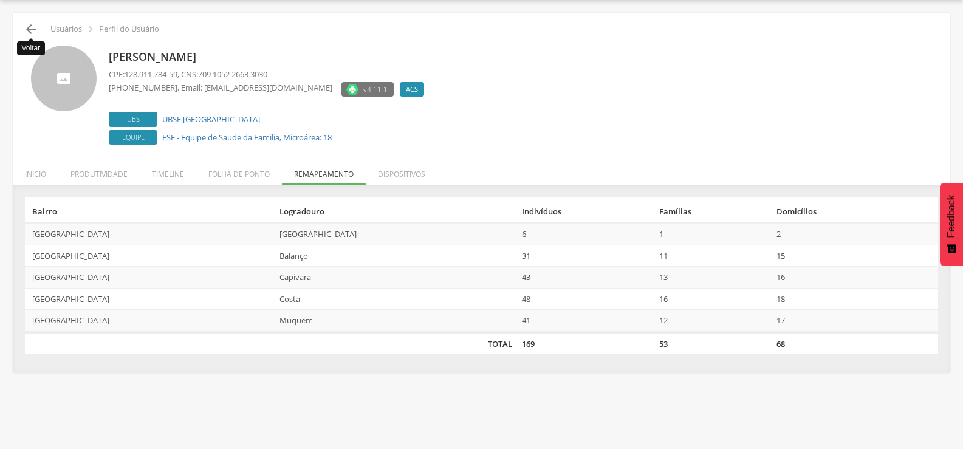
click at [33, 33] on icon "" at bounding box center [31, 29] width 15 height 15
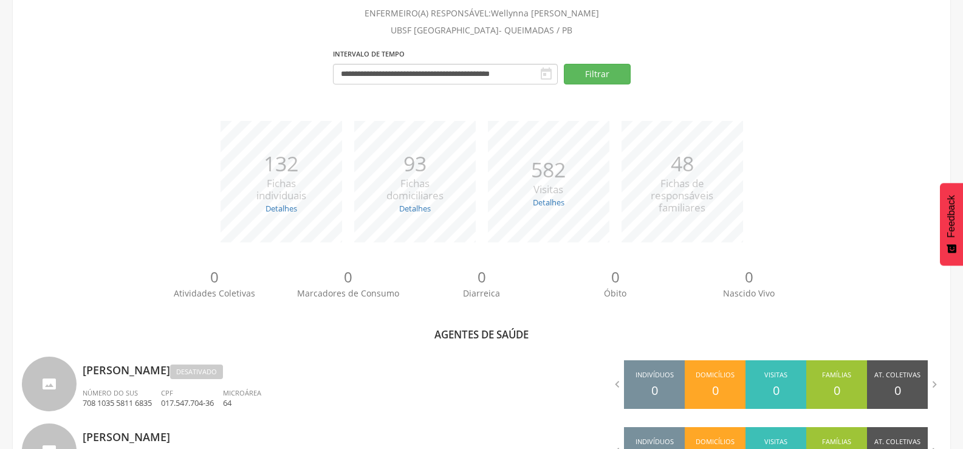
scroll to position [401, 0]
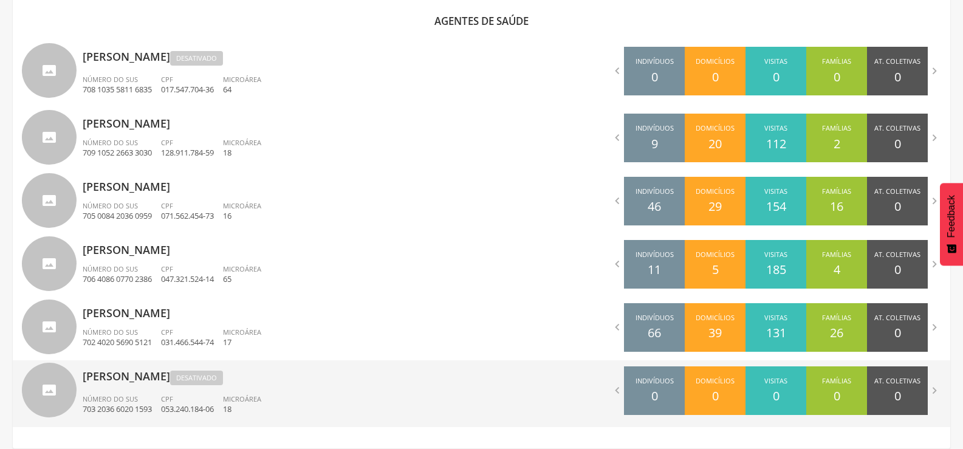
click at [147, 376] on p "[PERSON_NAME] [PERSON_NAME]" at bounding box center [278, 374] width 390 height 28
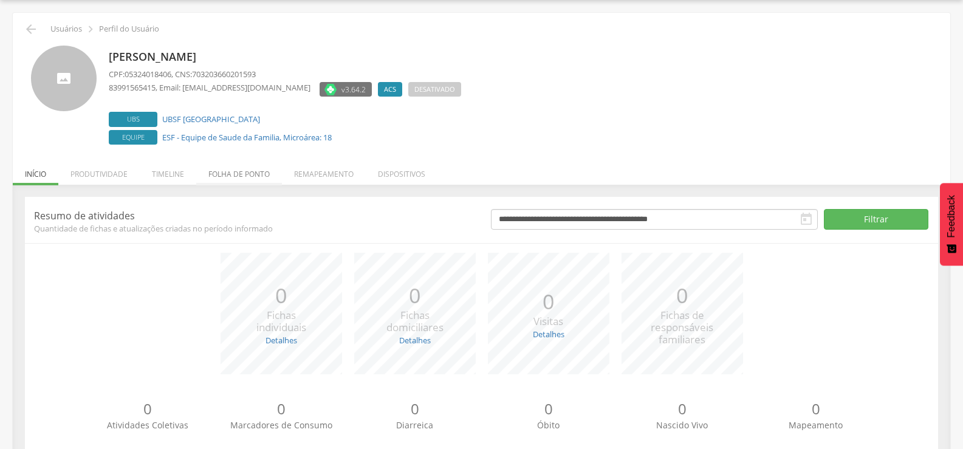
scroll to position [69, 0]
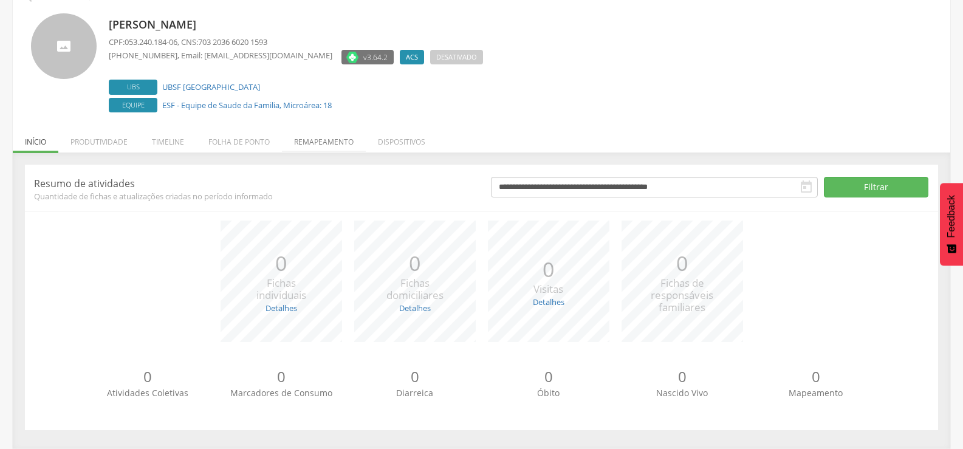
click at [299, 152] on li "Remapeamento" at bounding box center [324, 139] width 84 height 29
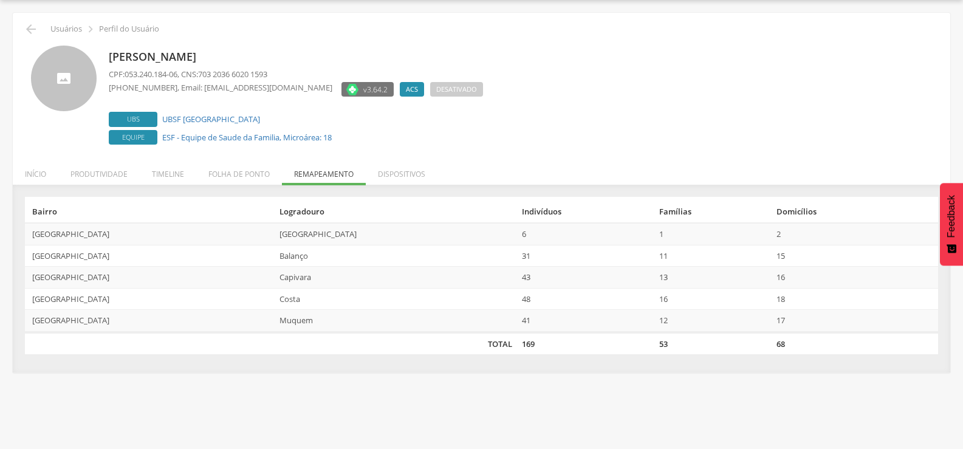
scroll to position [36, 0]
click at [30, 25] on icon "" at bounding box center [31, 29] width 15 height 15
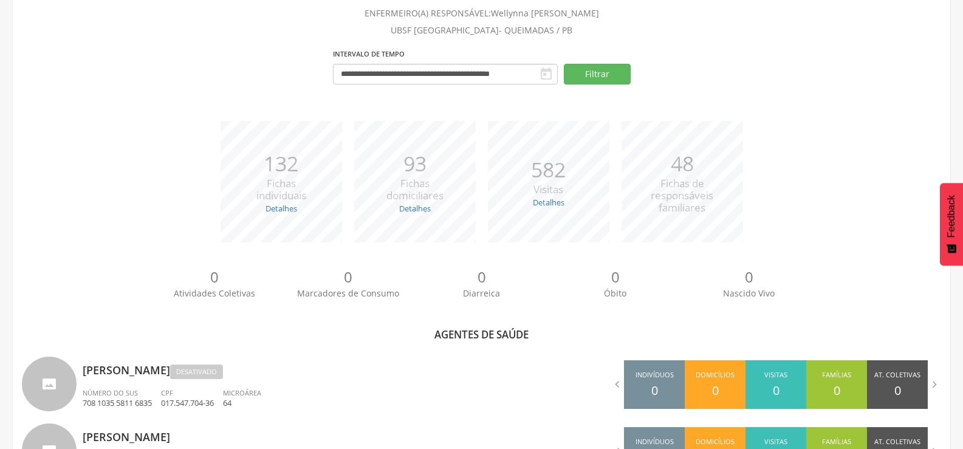
scroll to position [401, 0]
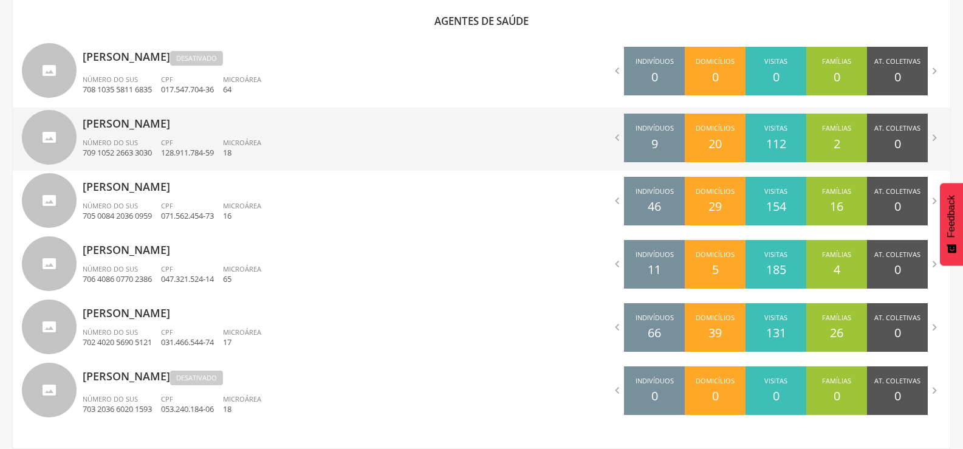
click at [214, 153] on p "128.911.784-59" at bounding box center [187, 153] width 53 height 12
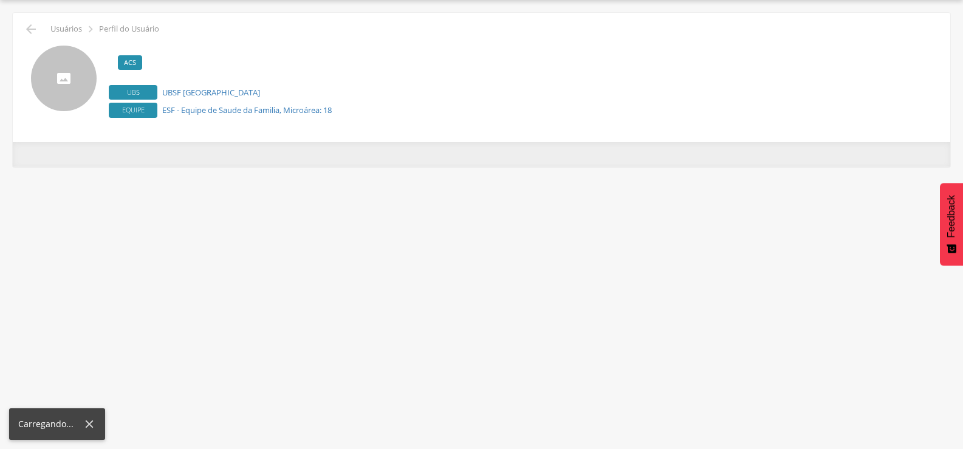
scroll to position [36, 0]
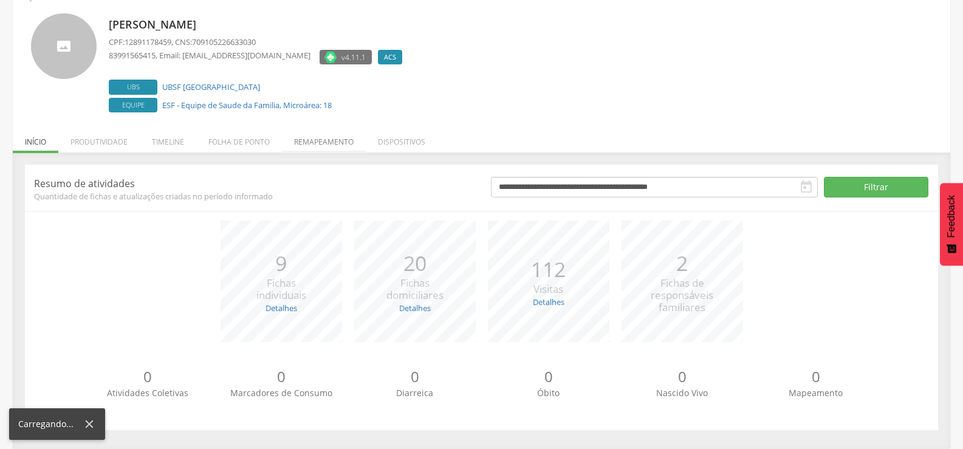
click at [308, 142] on li "Remapeamento" at bounding box center [324, 139] width 84 height 29
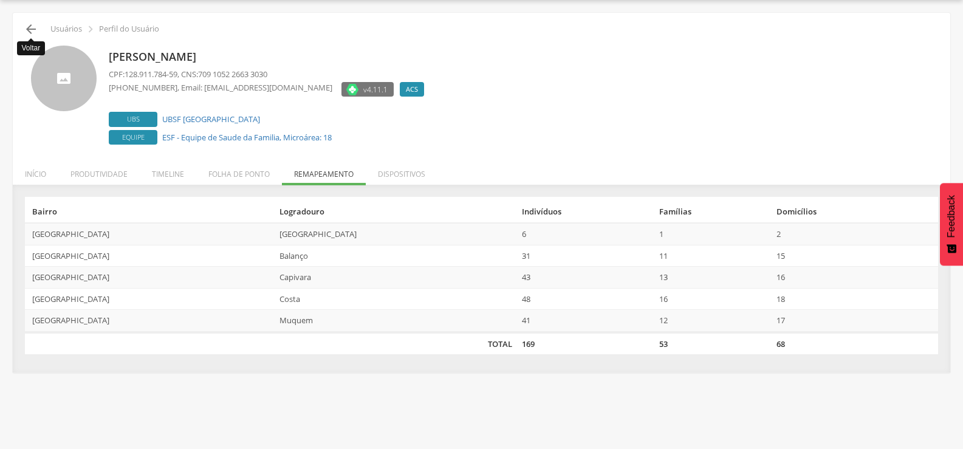
click at [38, 35] on icon "" at bounding box center [31, 29] width 15 height 15
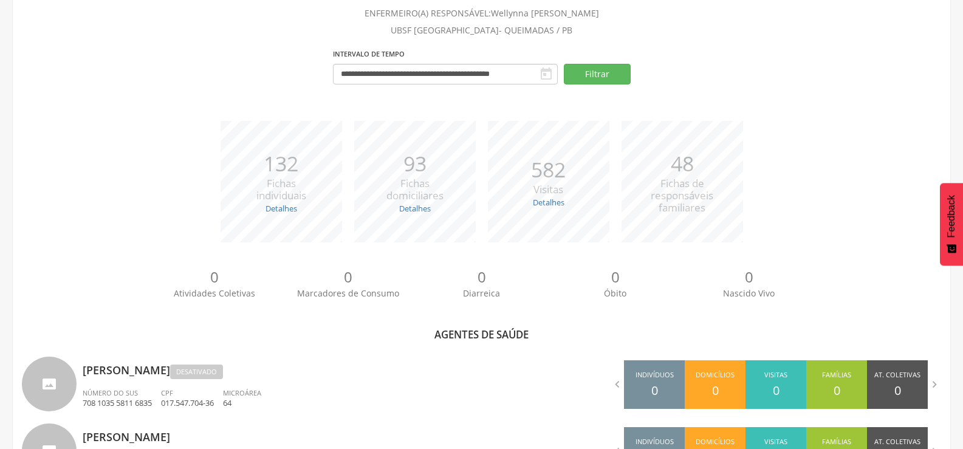
scroll to position [401, 0]
